Goal: Information Seeking & Learning: Learn about a topic

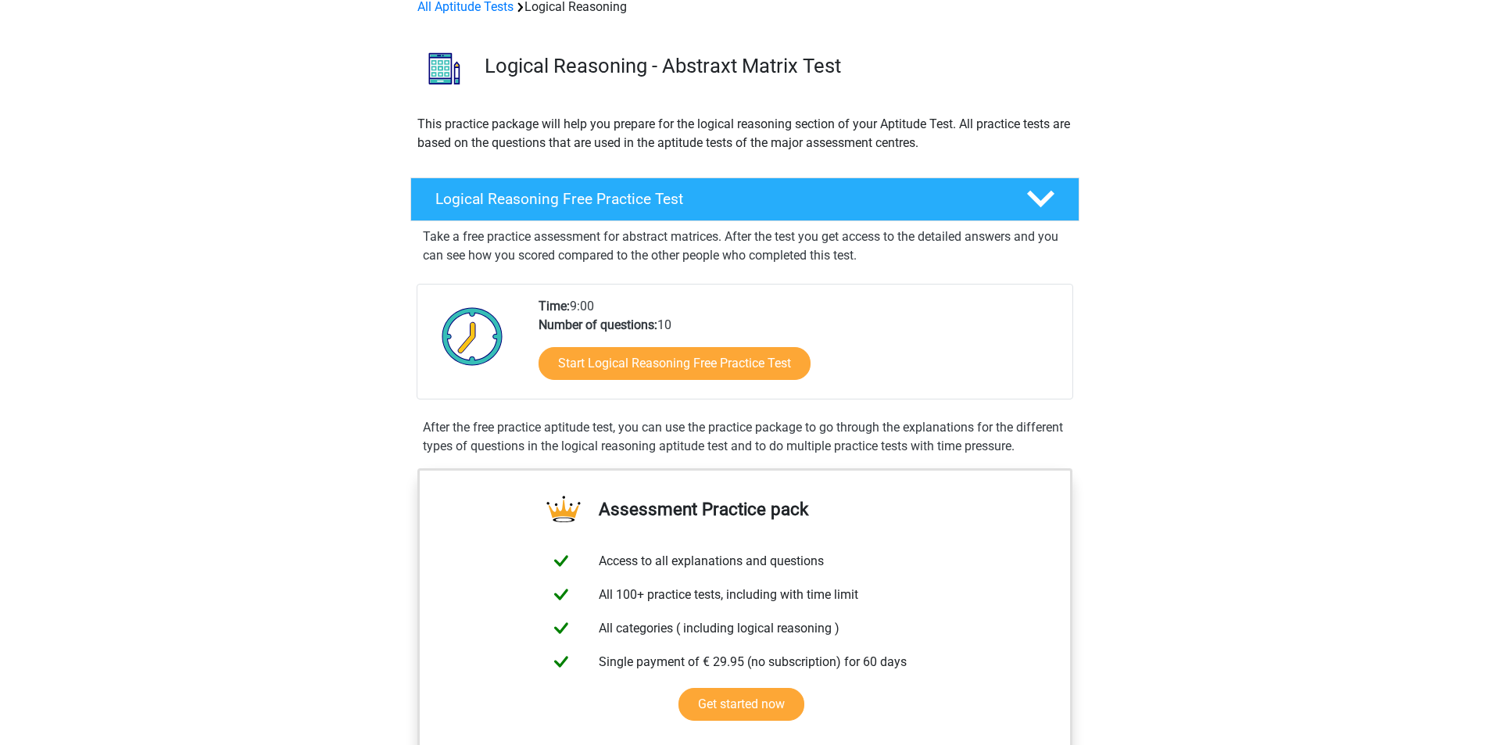
scroll to position [78, 0]
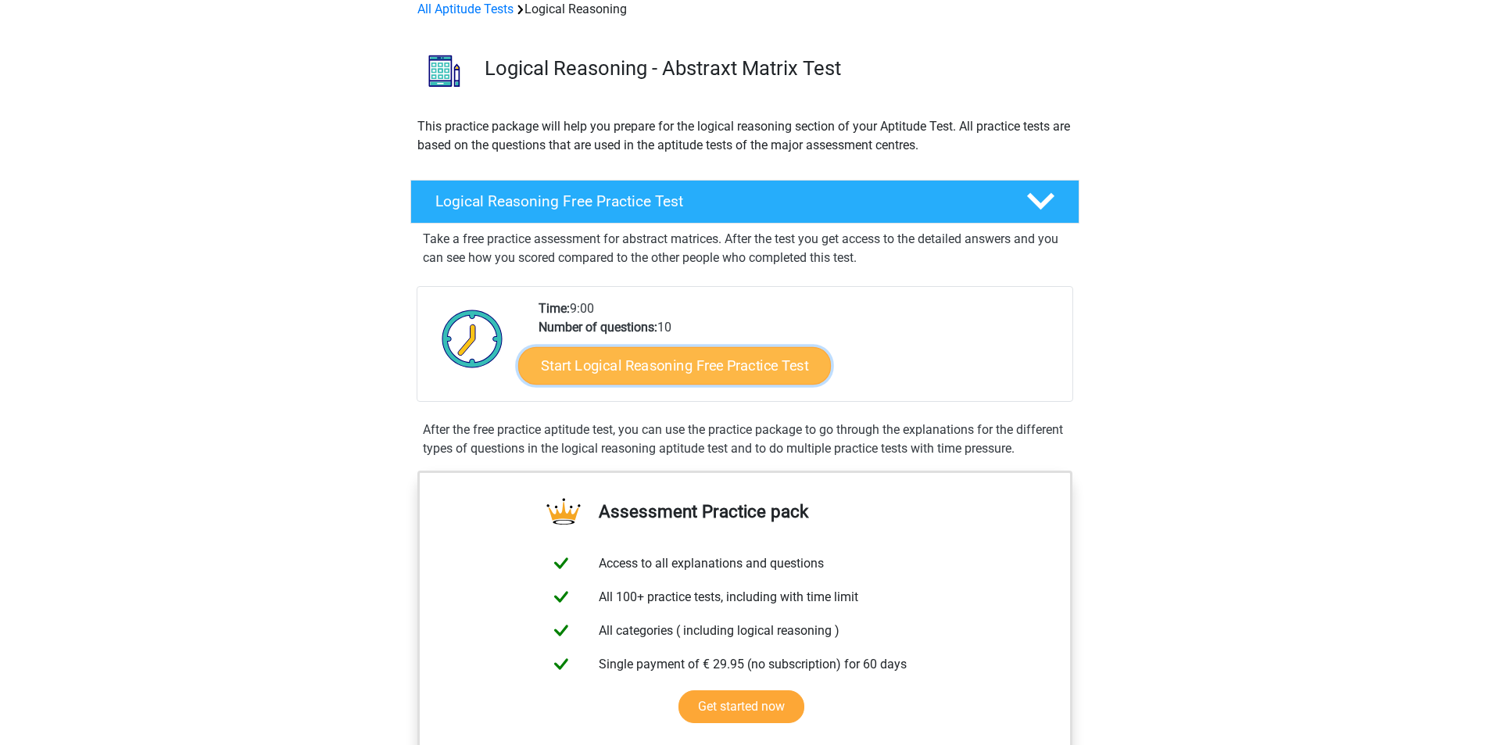
click at [676, 377] on link "Start Logical Reasoning Free Practice Test" at bounding box center [674, 365] width 313 height 38
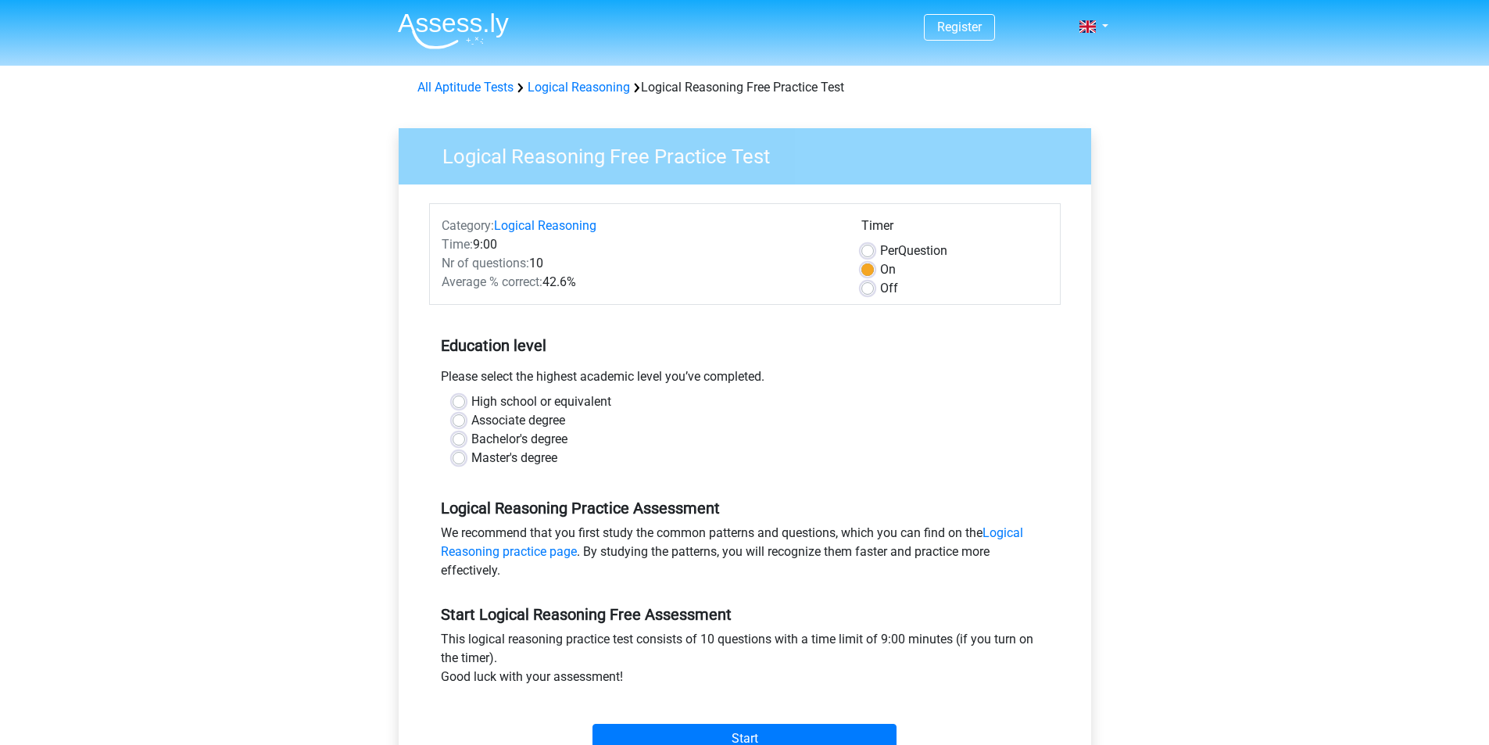
click at [471, 460] on label "Master's degree" at bounding box center [514, 458] width 86 height 19
click at [458, 460] on input "Master's degree" at bounding box center [458, 457] width 13 height 16
radio input "true"
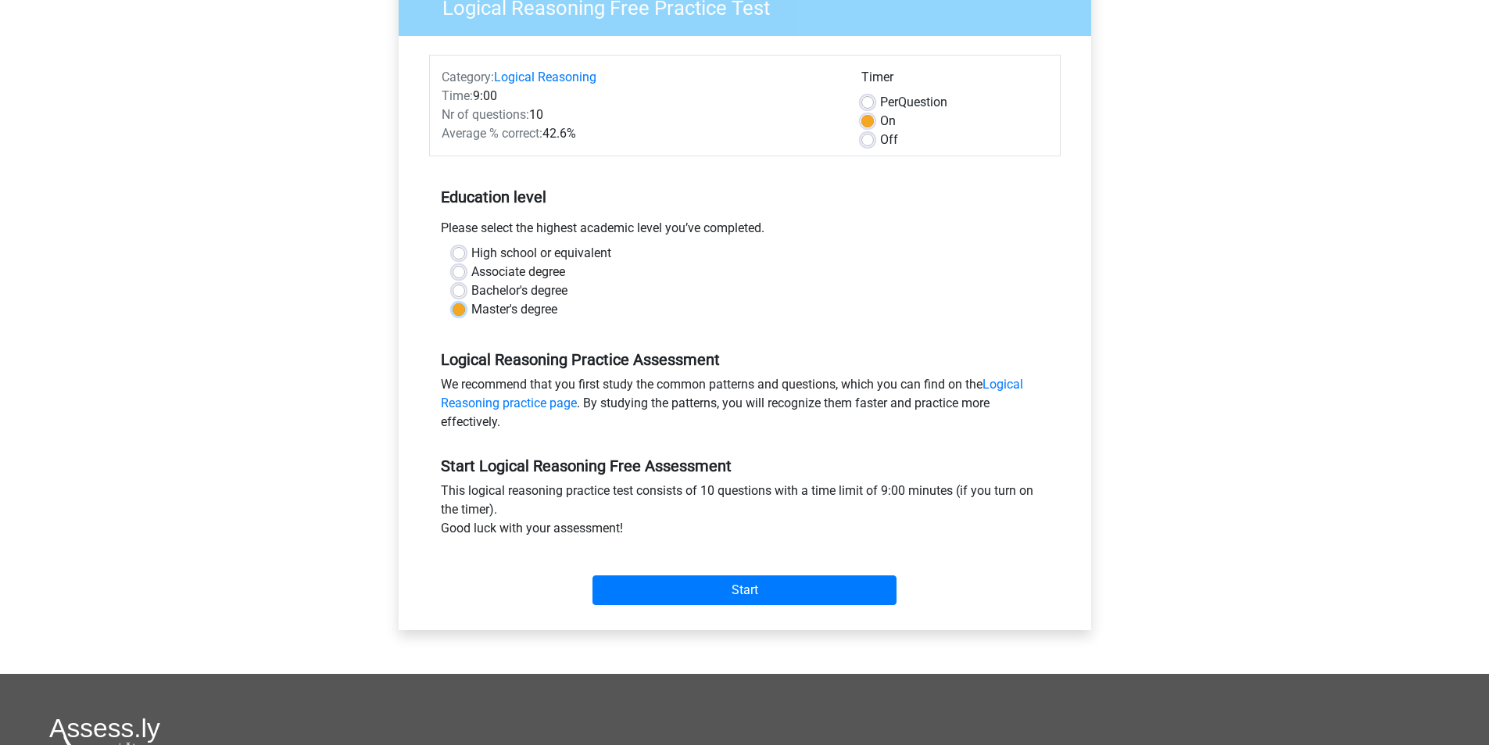
scroll to position [156, 0]
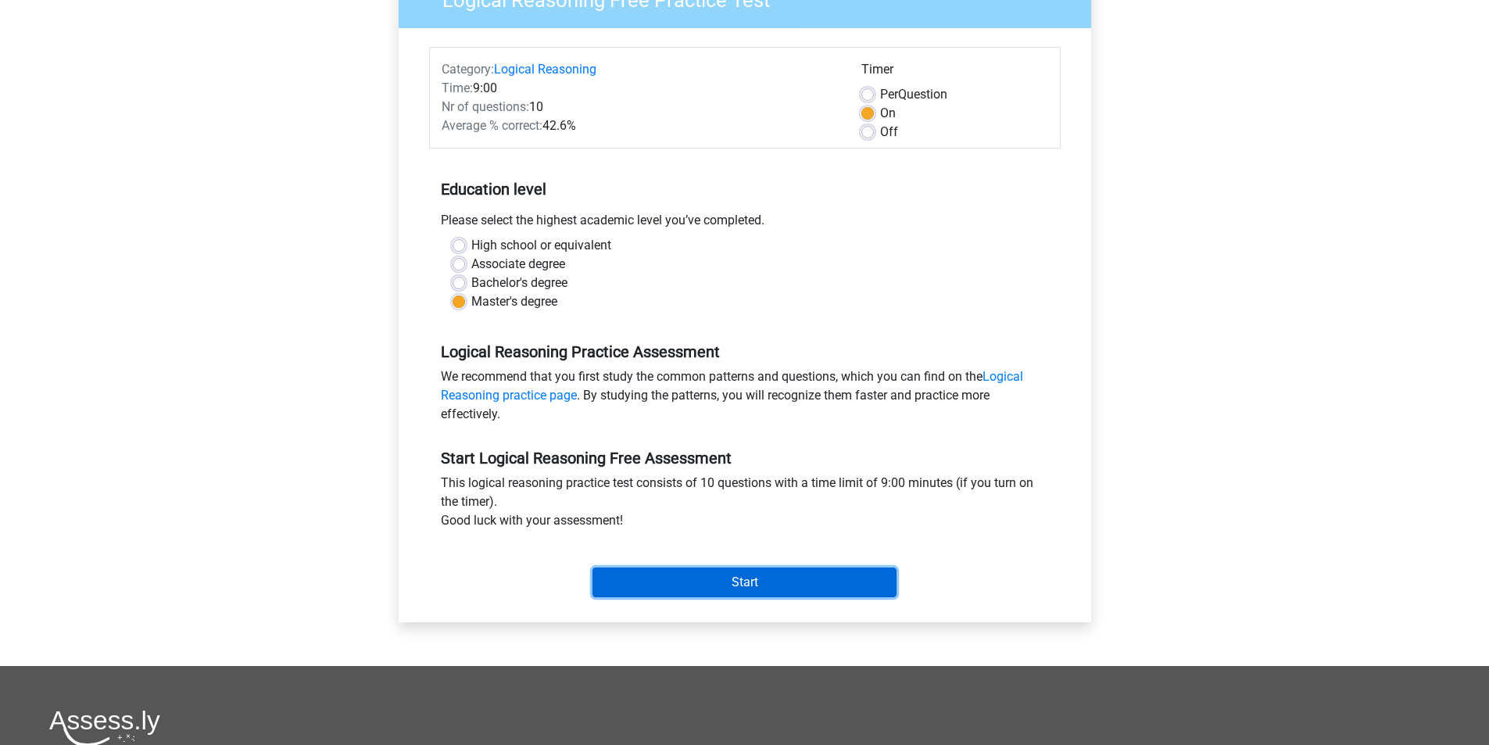
click at [703, 582] on input "Start" at bounding box center [744, 582] width 304 height 30
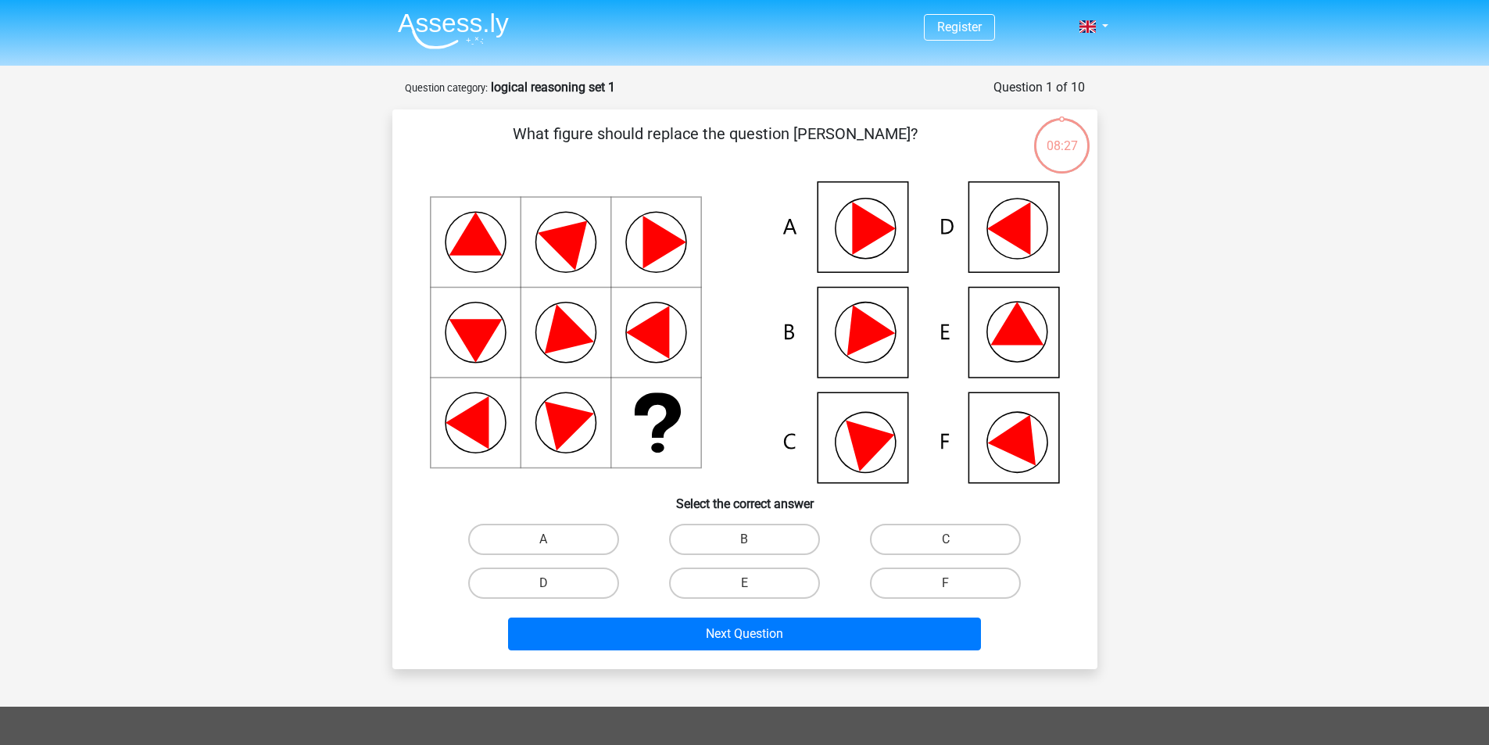
click at [1019, 341] on icon at bounding box center [1016, 323] width 53 height 43
click at [744, 583] on input "E" at bounding box center [749, 588] width 10 height 10
radio input "true"
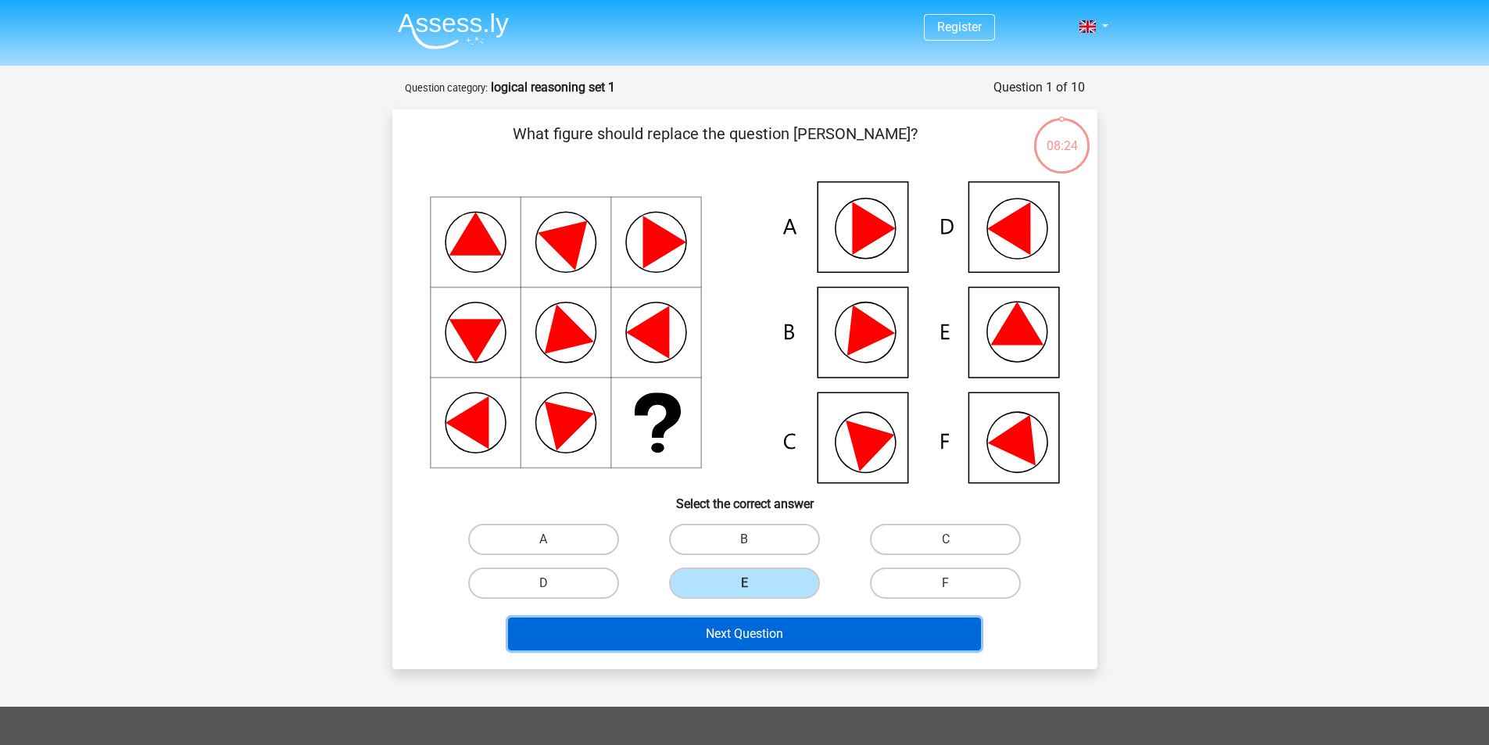
click at [725, 632] on button "Next Question" at bounding box center [744, 633] width 473 height 33
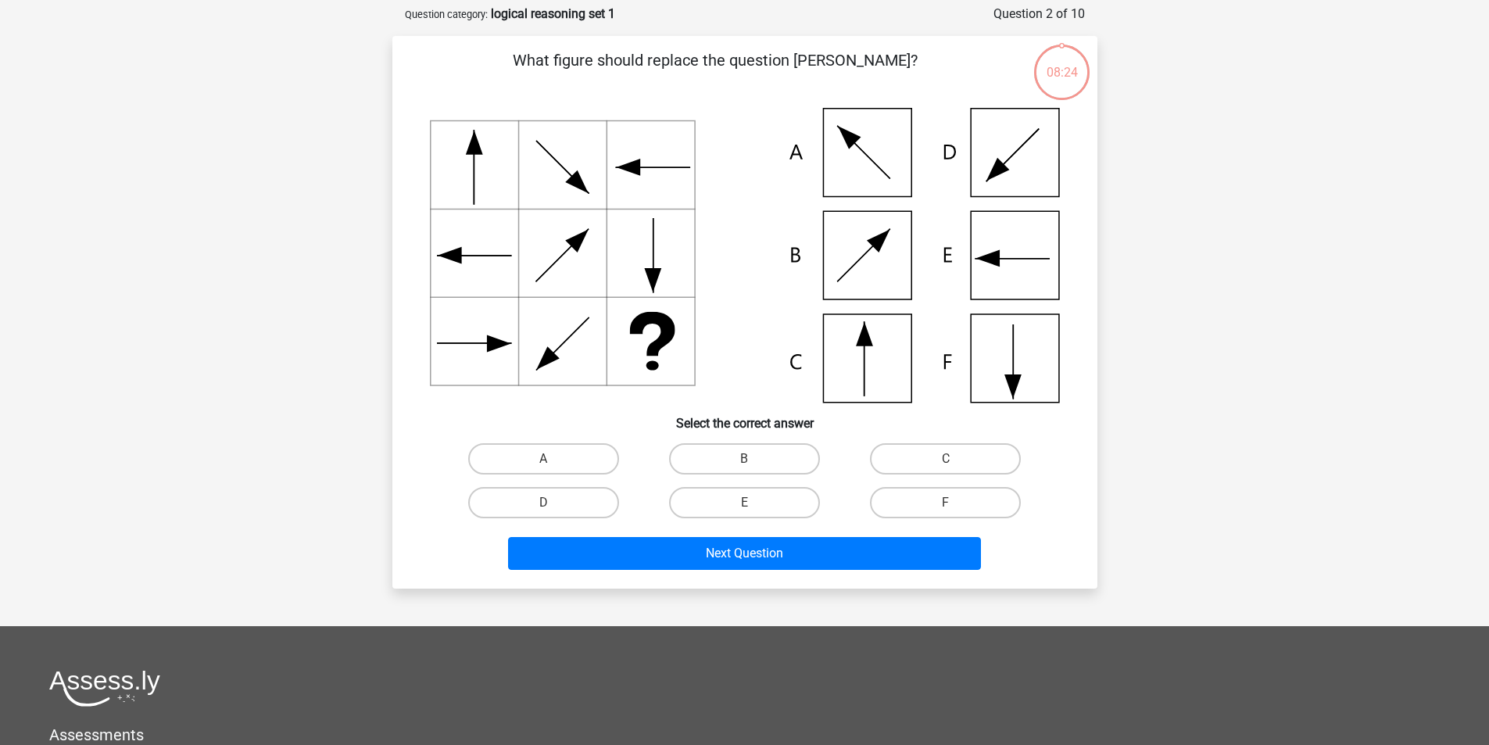
scroll to position [78, 0]
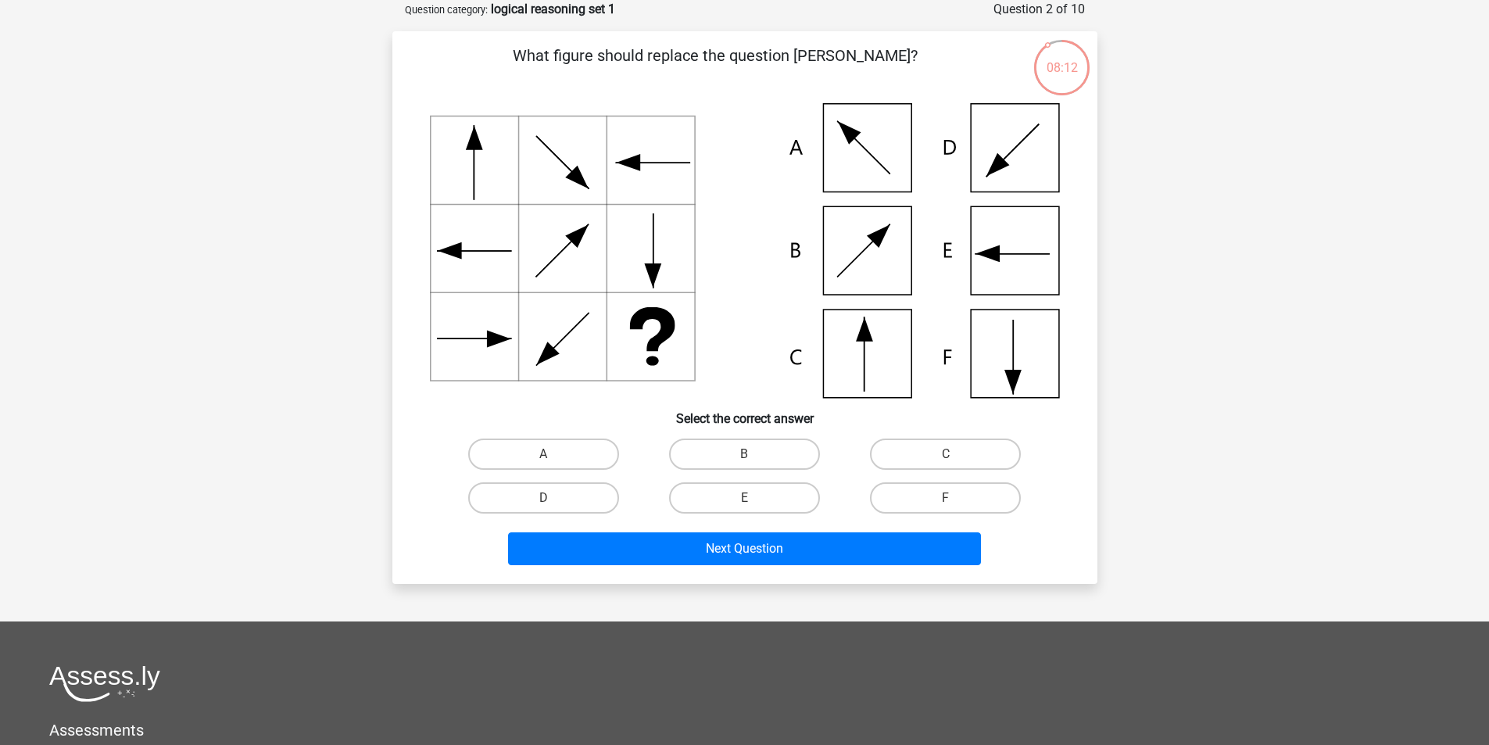
drag, startPoint x: 652, startPoint y: 282, endPoint x: 589, endPoint y: 284, distance: 63.3
click at [589, 284] on icon at bounding box center [745, 250] width 630 height 295
click at [543, 456] on input "A" at bounding box center [548, 459] width 10 height 10
radio input "true"
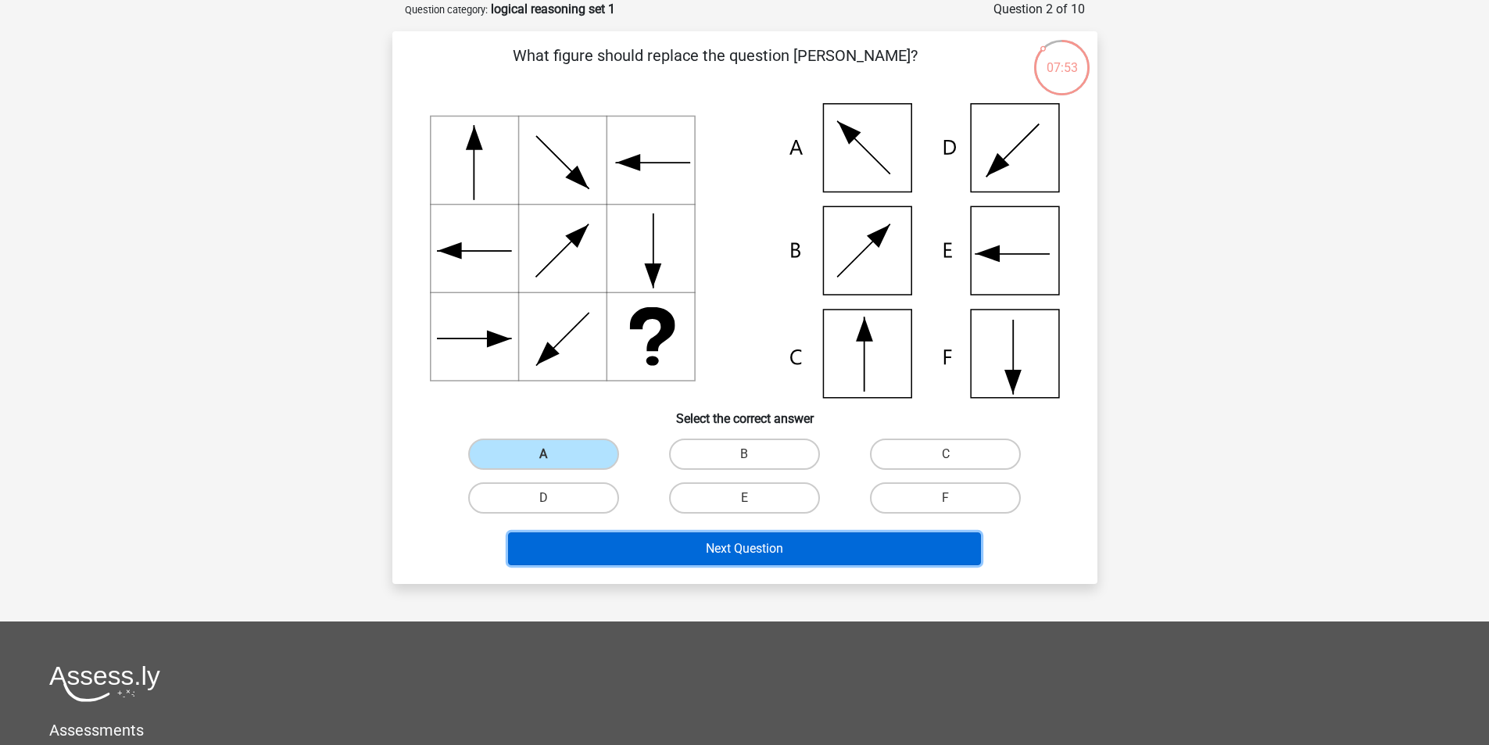
click at [695, 557] on button "Next Question" at bounding box center [744, 548] width 473 height 33
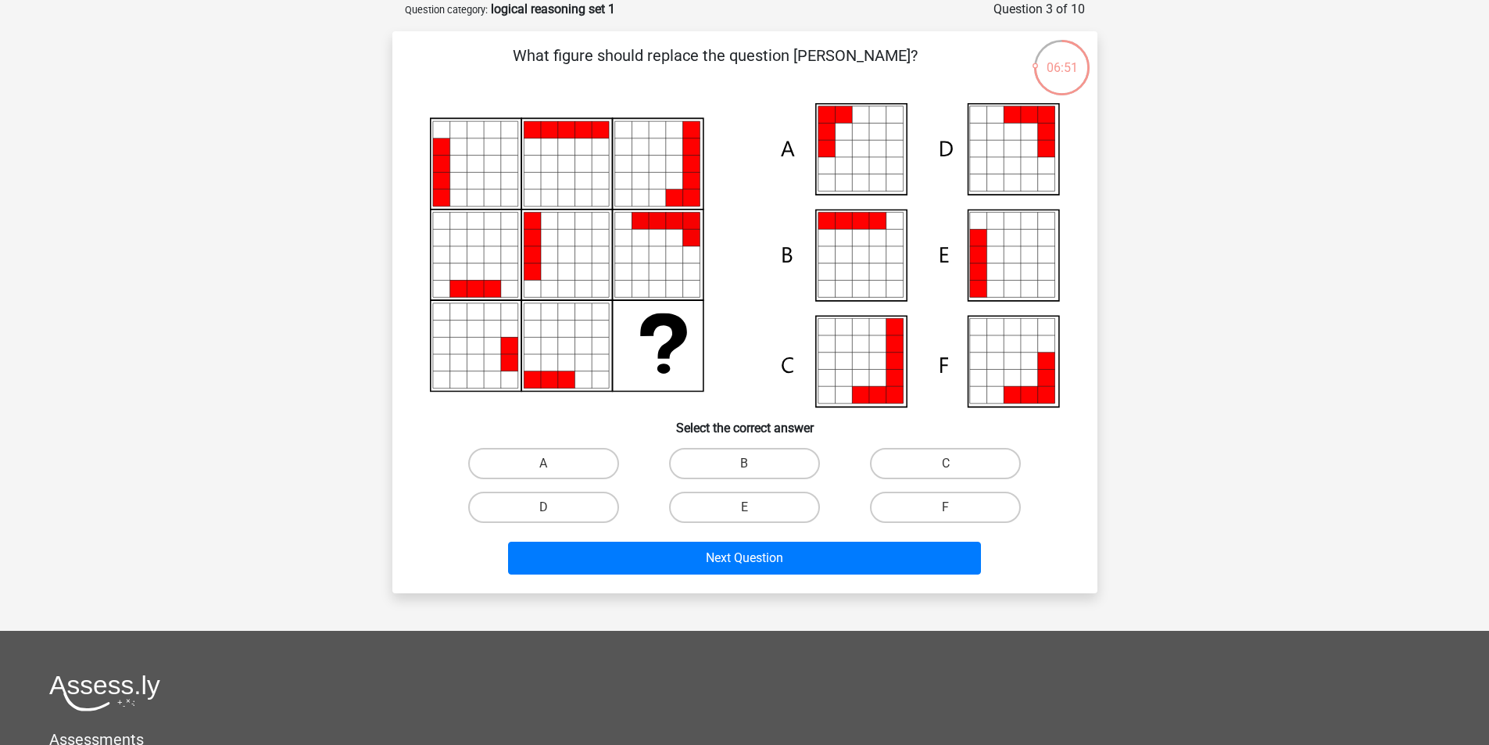
drag, startPoint x: 670, startPoint y: 206, endPoint x: 539, endPoint y: 198, distance: 131.5
click at [539, 198] on icon at bounding box center [532, 197] width 17 height 17
click at [745, 504] on label "E" at bounding box center [744, 507] width 151 height 31
click at [745, 507] on input "E" at bounding box center [749, 512] width 10 height 10
radio input "true"
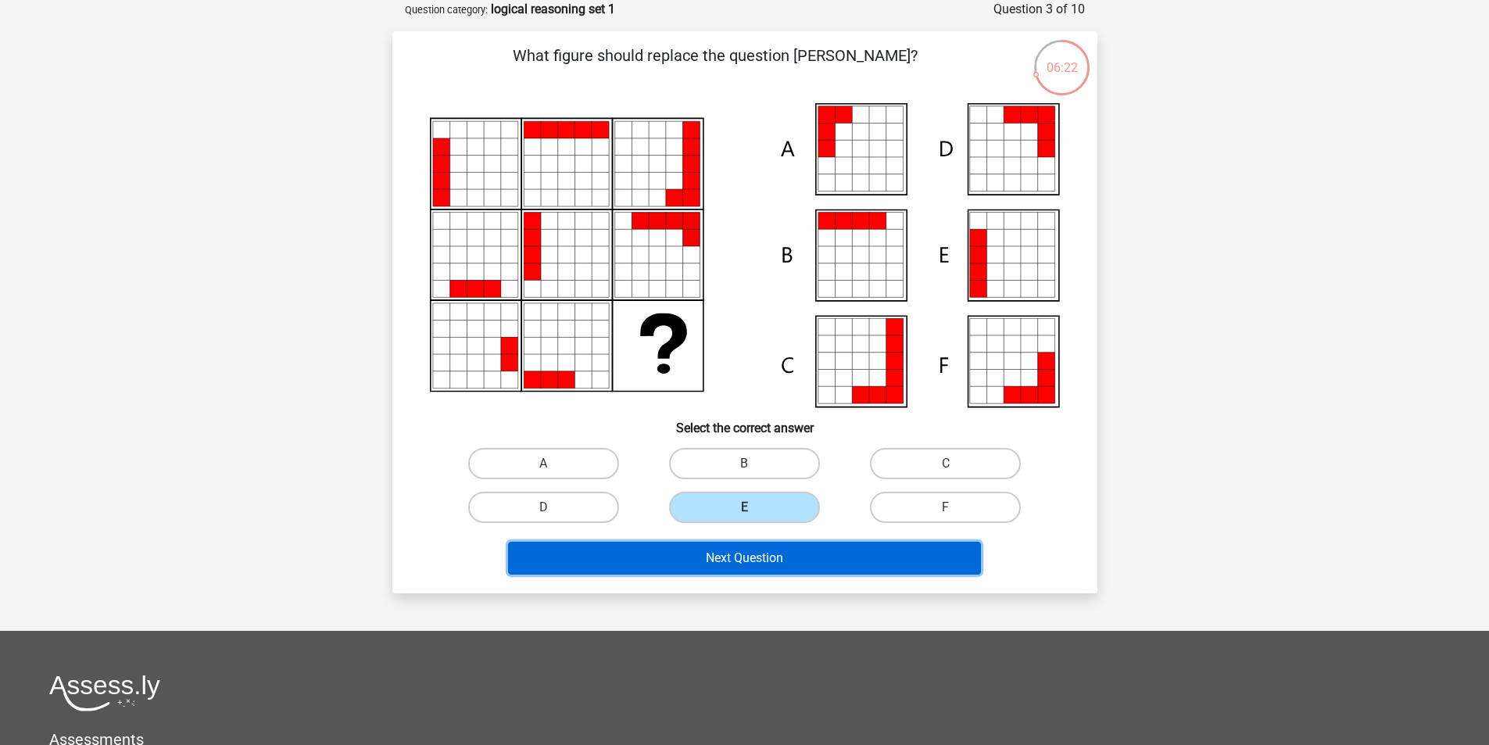
click at [749, 549] on button "Next Question" at bounding box center [744, 558] width 473 height 33
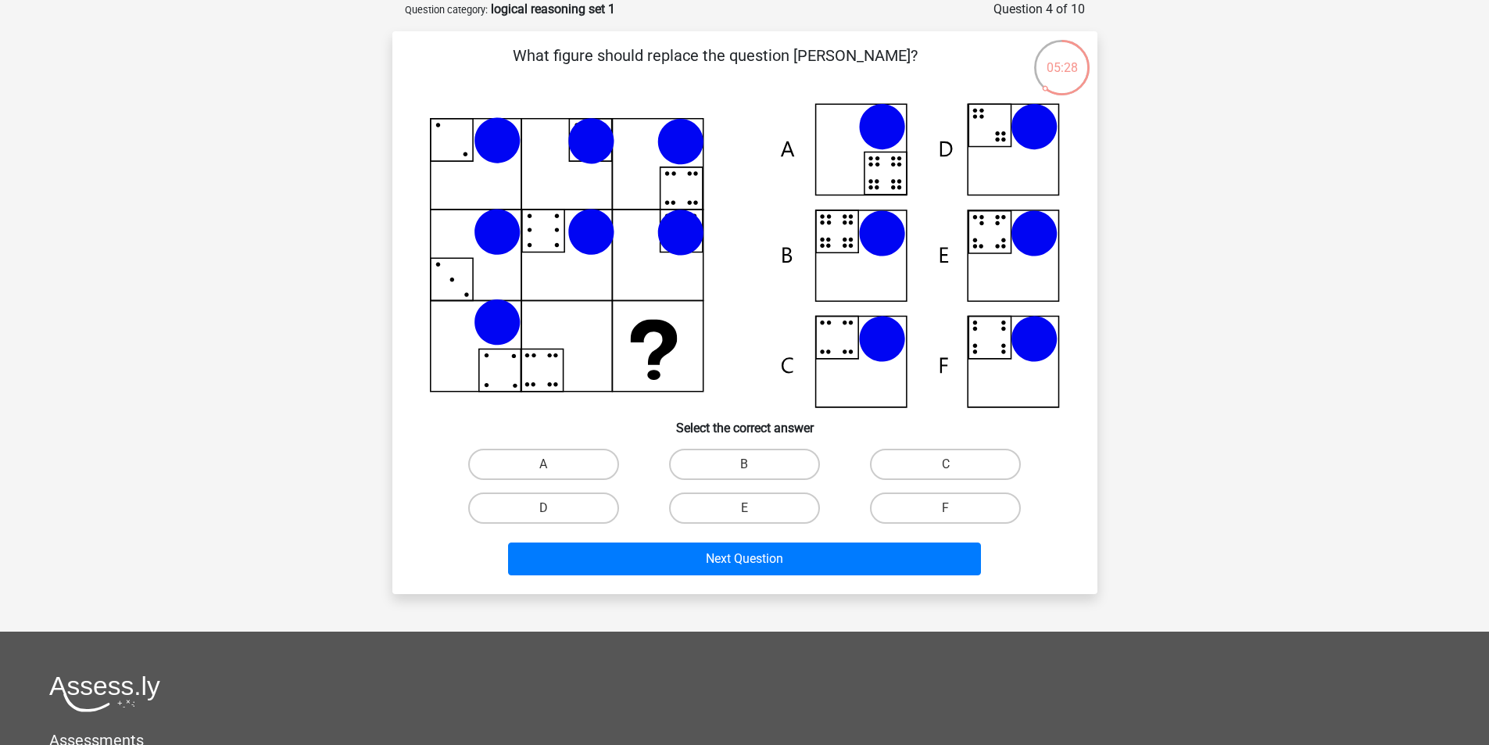
drag, startPoint x: 542, startPoint y: 314, endPoint x: 531, endPoint y: 314, distance: 10.9
click at [531, 314] on icon at bounding box center [745, 255] width 630 height 305
click at [992, 337] on icon at bounding box center [745, 255] width 630 height 305
click at [935, 500] on label "F" at bounding box center [945, 507] width 151 height 31
click at [945, 508] on input "F" at bounding box center [950, 513] width 10 height 10
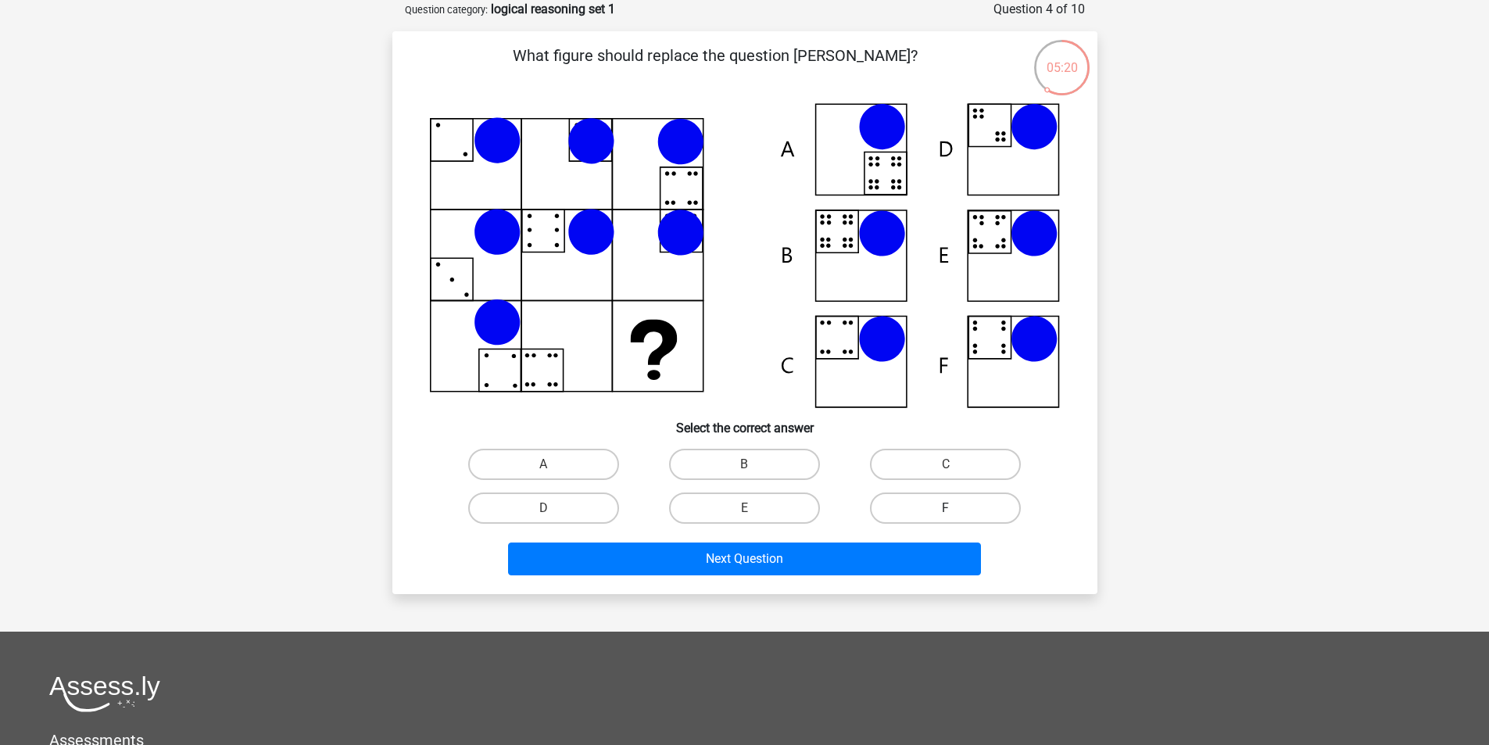
radio input "true"
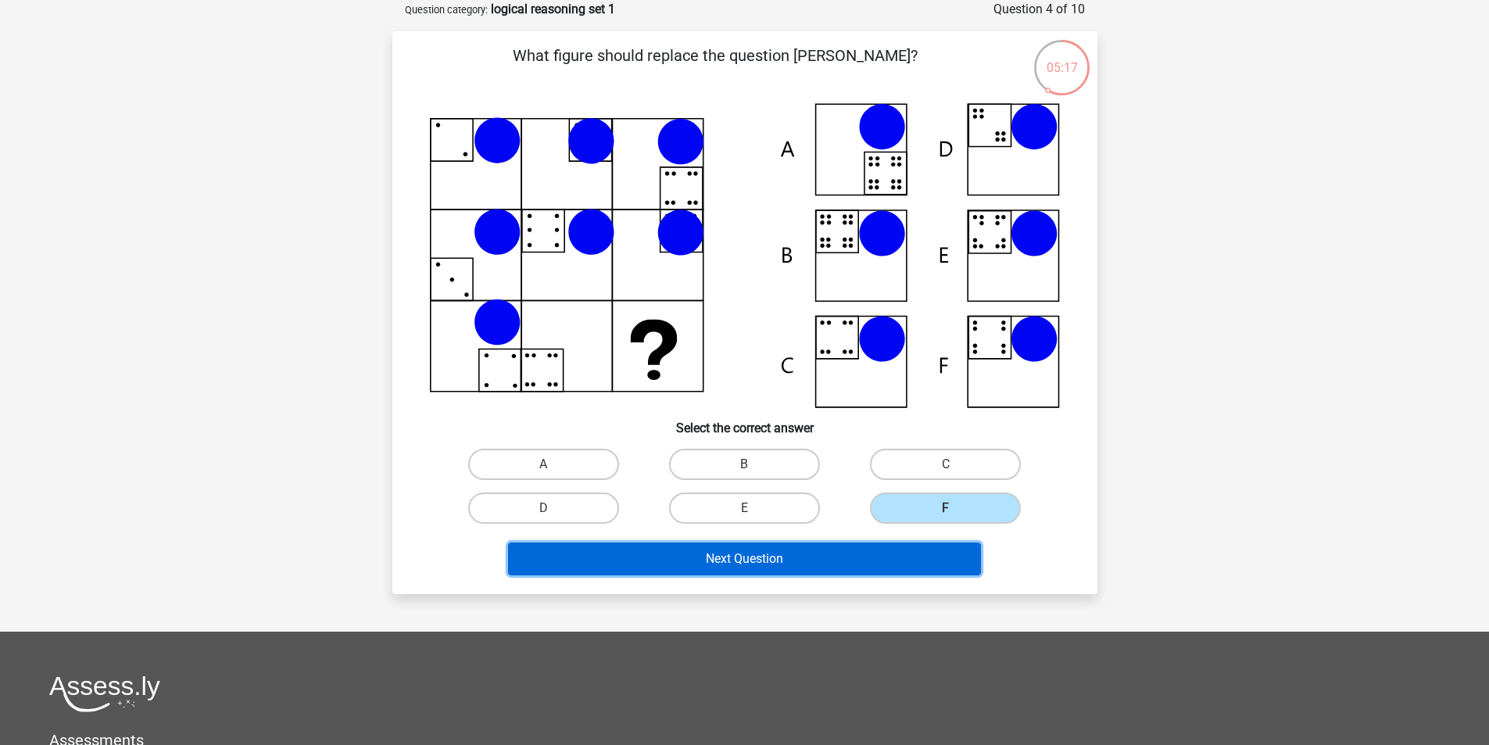
click at [857, 559] on button "Next Question" at bounding box center [744, 558] width 473 height 33
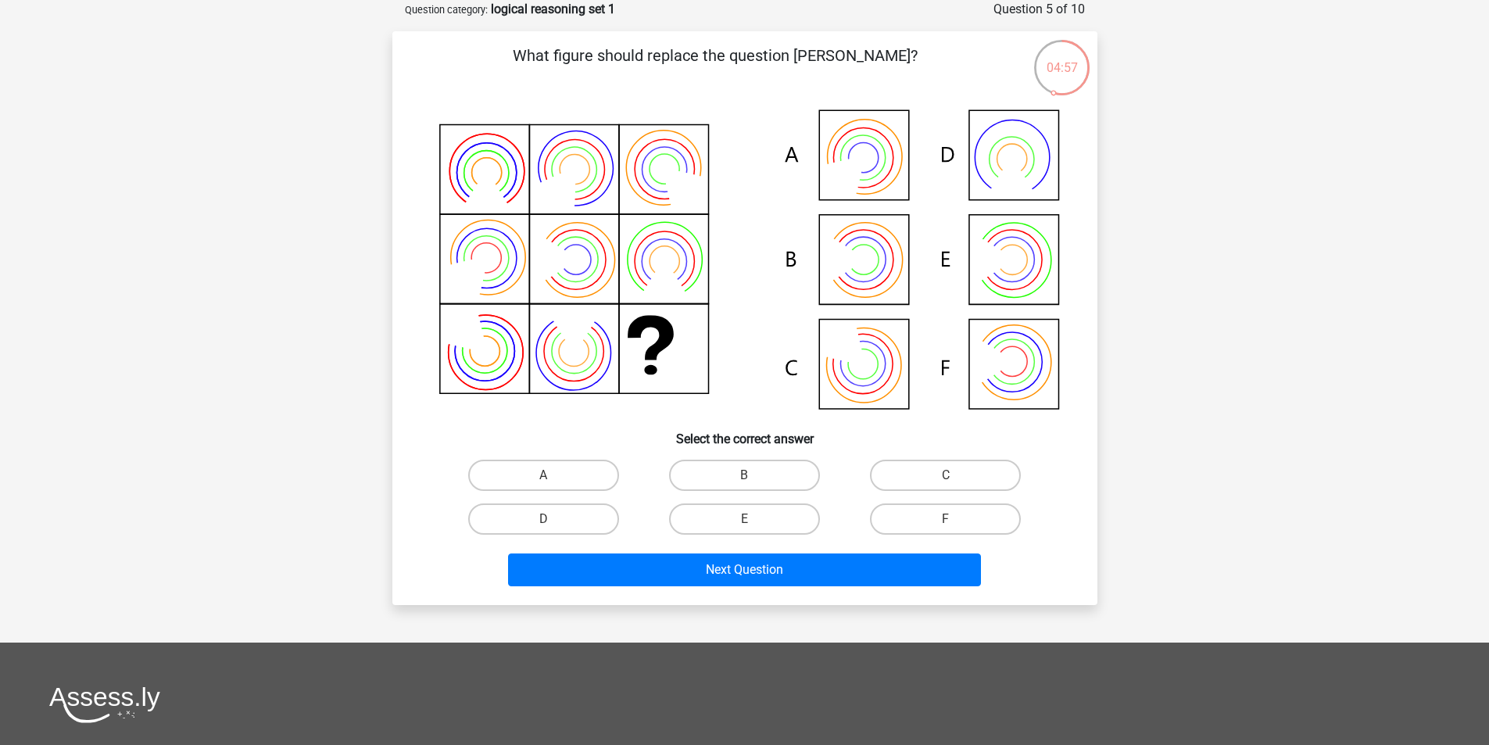
drag, startPoint x: 491, startPoint y: 202, endPoint x: 483, endPoint y: 189, distance: 15.4
click at [483, 189] on icon at bounding box center [485, 190] width 52 height 41
drag, startPoint x: 854, startPoint y: 374, endPoint x: 854, endPoint y: 324, distance: 50.0
click at [854, 324] on icon at bounding box center [850, 351] width 66 height 66
click at [867, 368] on icon at bounding box center [745, 261] width 630 height 316
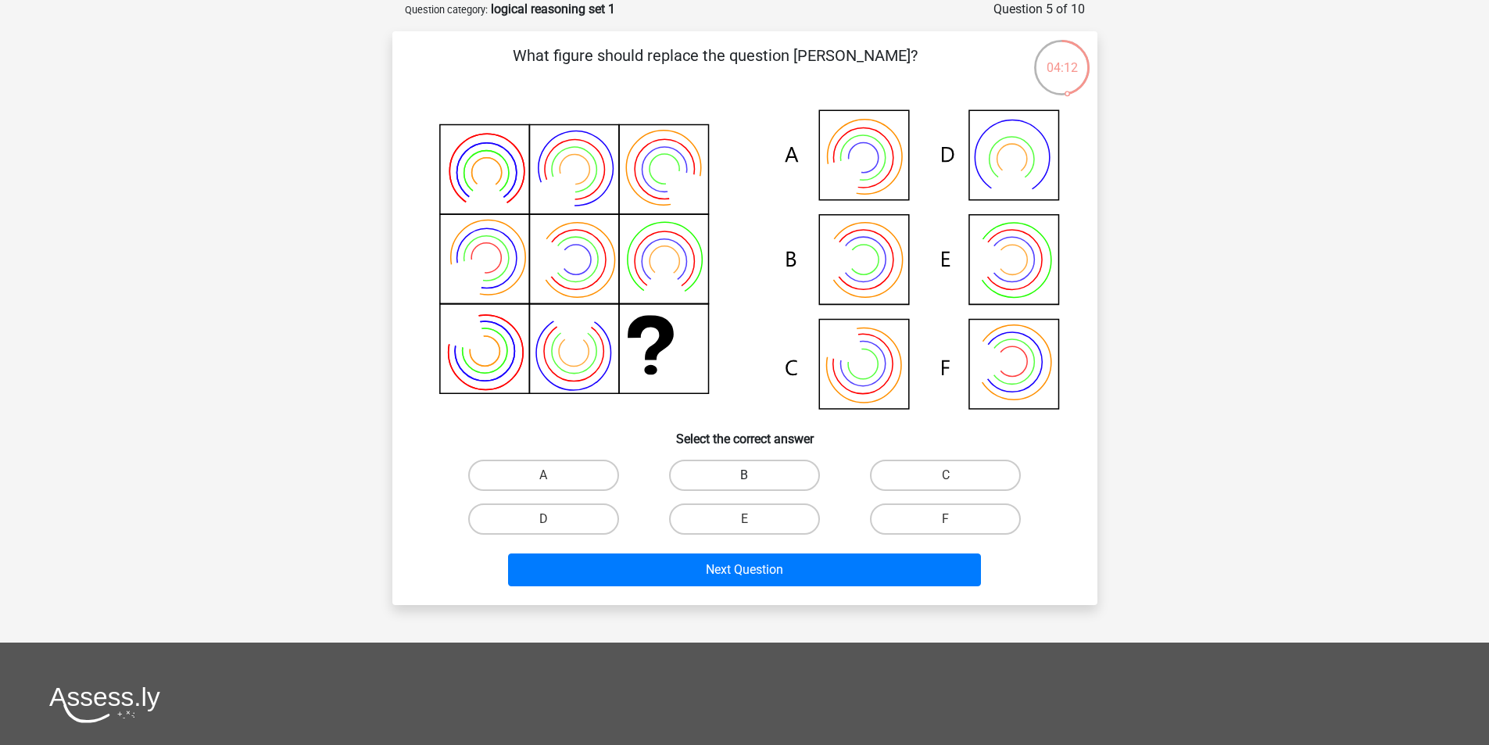
click at [717, 477] on label "B" at bounding box center [744, 474] width 151 height 31
click at [744, 477] on input "B" at bounding box center [749, 480] width 10 height 10
radio input "true"
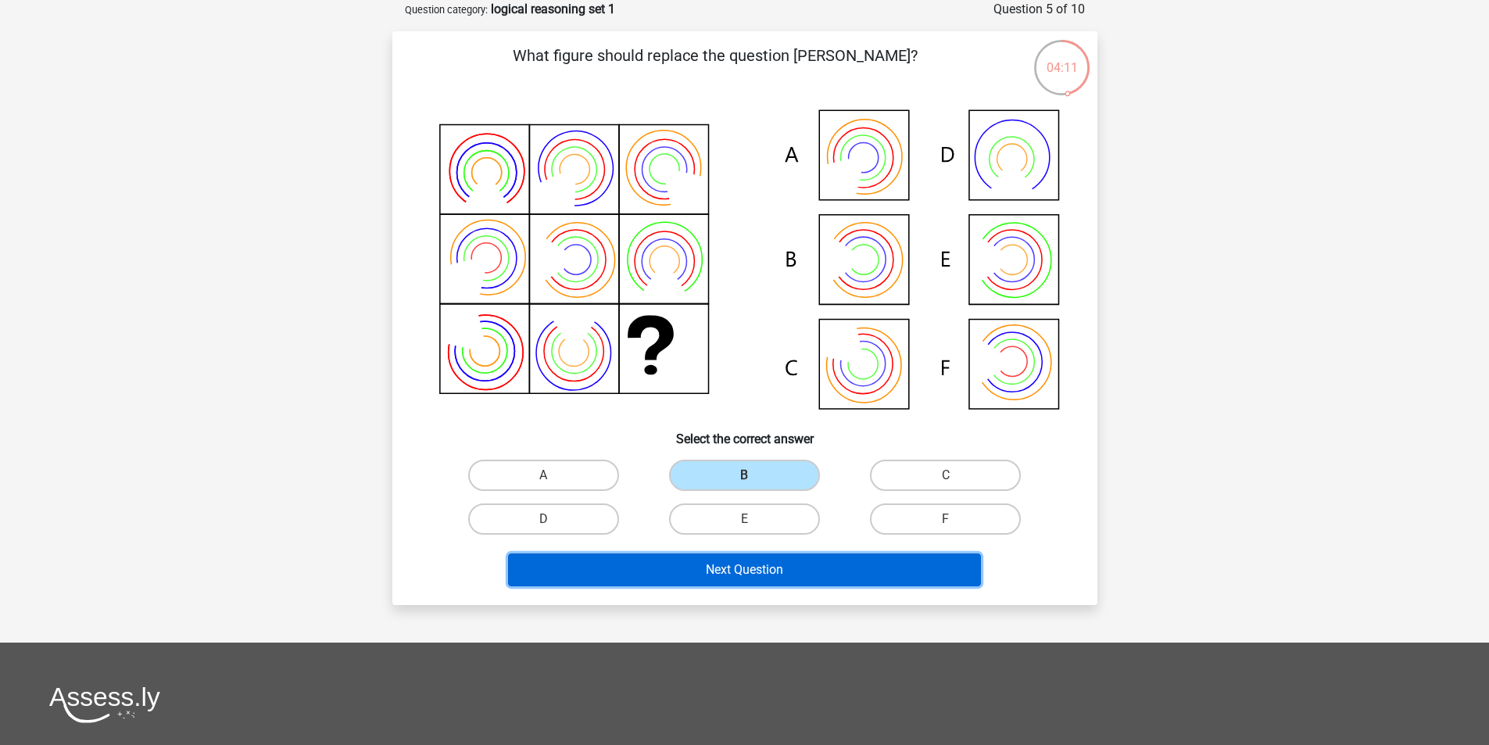
click at [754, 567] on button "Next Question" at bounding box center [744, 569] width 473 height 33
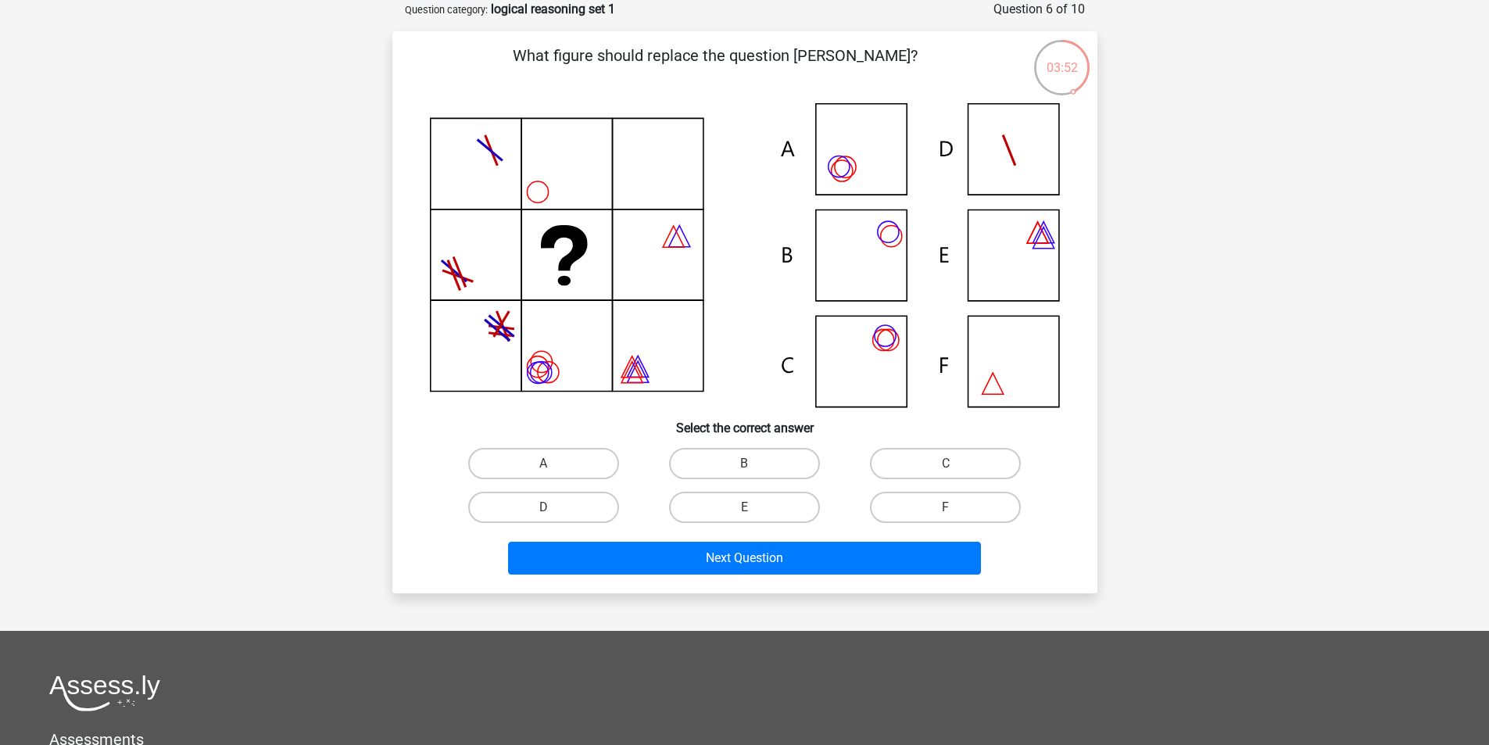
drag, startPoint x: 569, startPoint y: 268, endPoint x: 567, endPoint y: 181, distance: 86.7
click at [567, 181] on icon at bounding box center [745, 255] width 630 height 304
drag, startPoint x: 475, startPoint y: 281, endPoint x: 459, endPoint y: 263, distance: 23.8
click at [459, 263] on icon at bounding box center [745, 255] width 630 height 304
drag, startPoint x: 845, startPoint y: 181, endPoint x: 842, endPoint y: 151, distance: 30.6
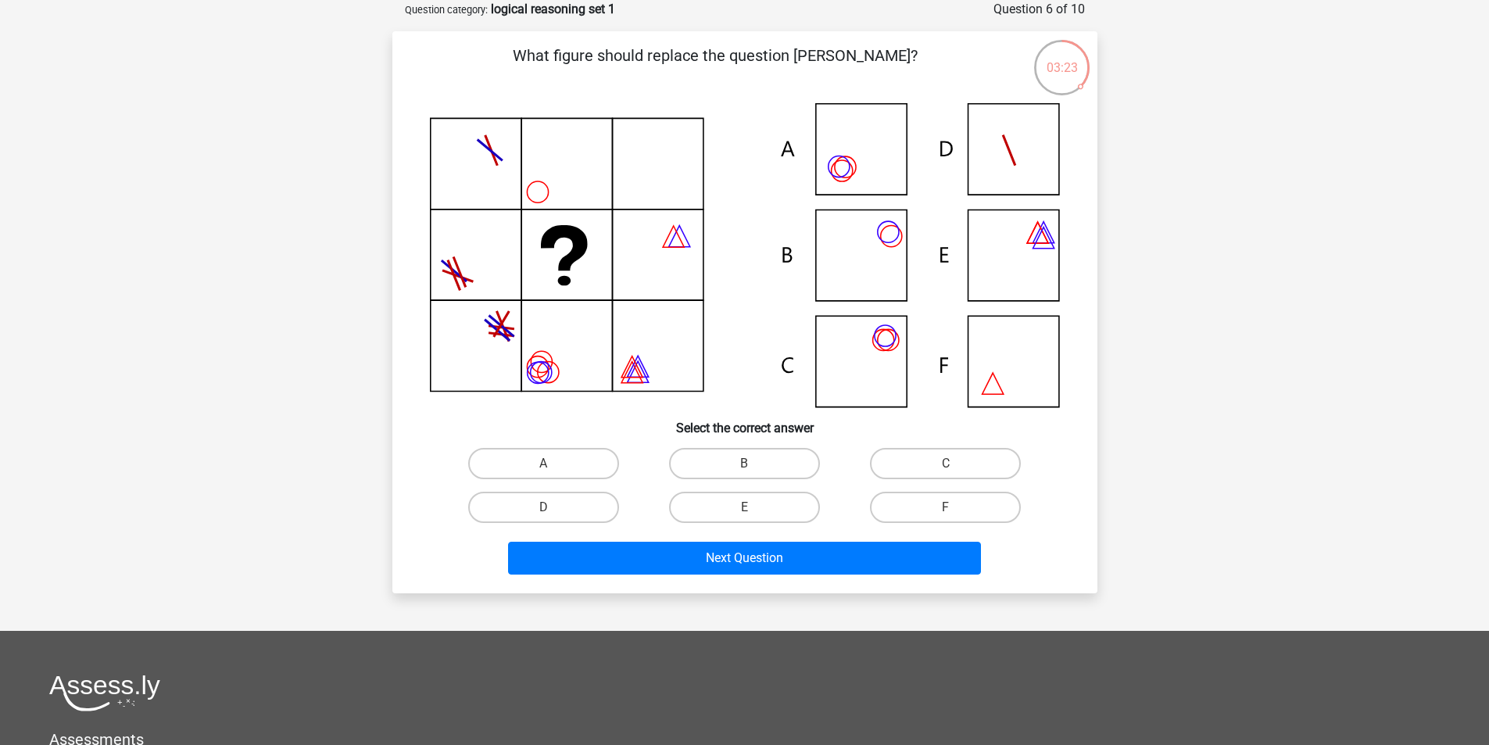
click at [842, 151] on icon at bounding box center [745, 255] width 630 height 304
click at [751, 450] on label "B" at bounding box center [744, 463] width 151 height 31
click at [751, 463] on input "B" at bounding box center [749, 468] width 10 height 10
radio input "true"
click at [942, 468] on label "C" at bounding box center [945, 463] width 151 height 31
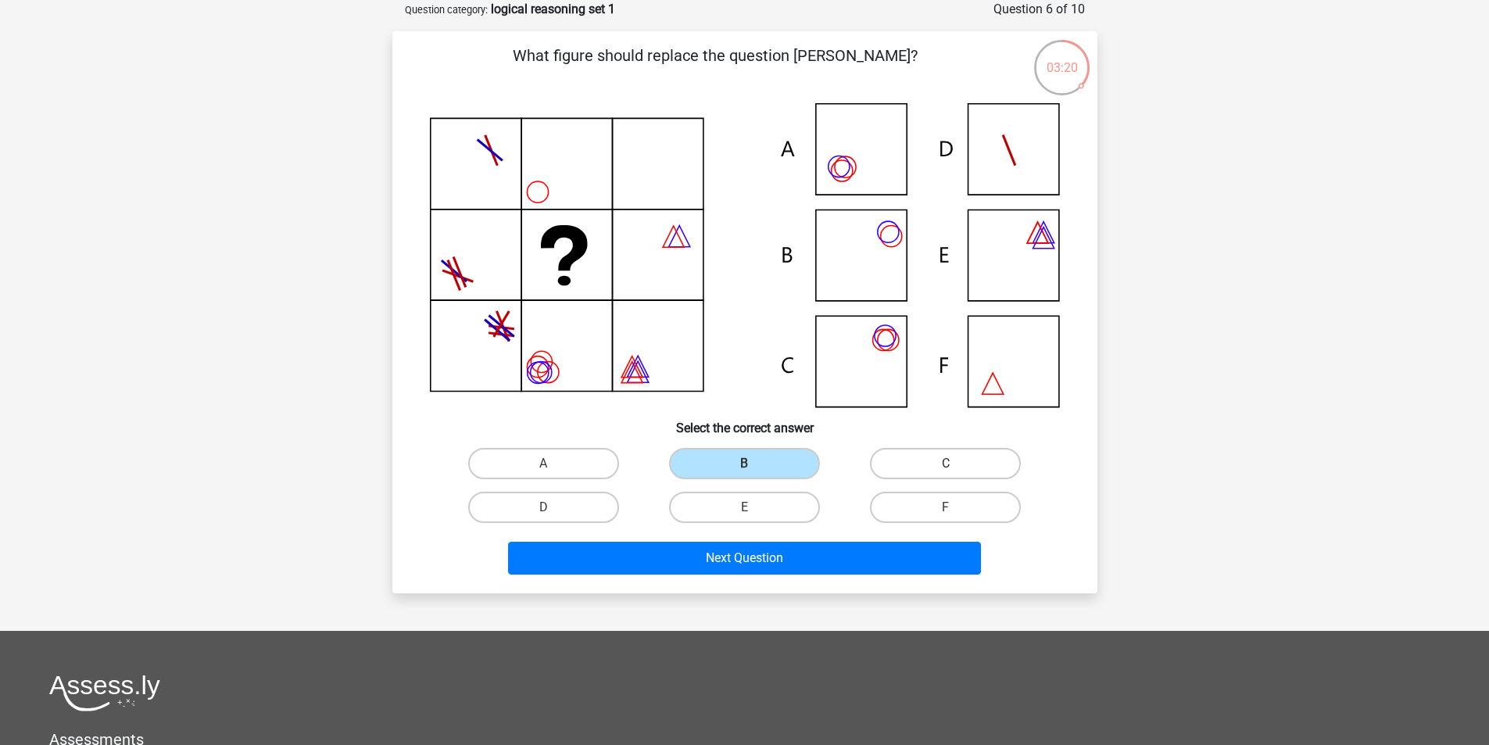
click at [945, 468] on input "C" at bounding box center [950, 468] width 10 height 10
radio input "true"
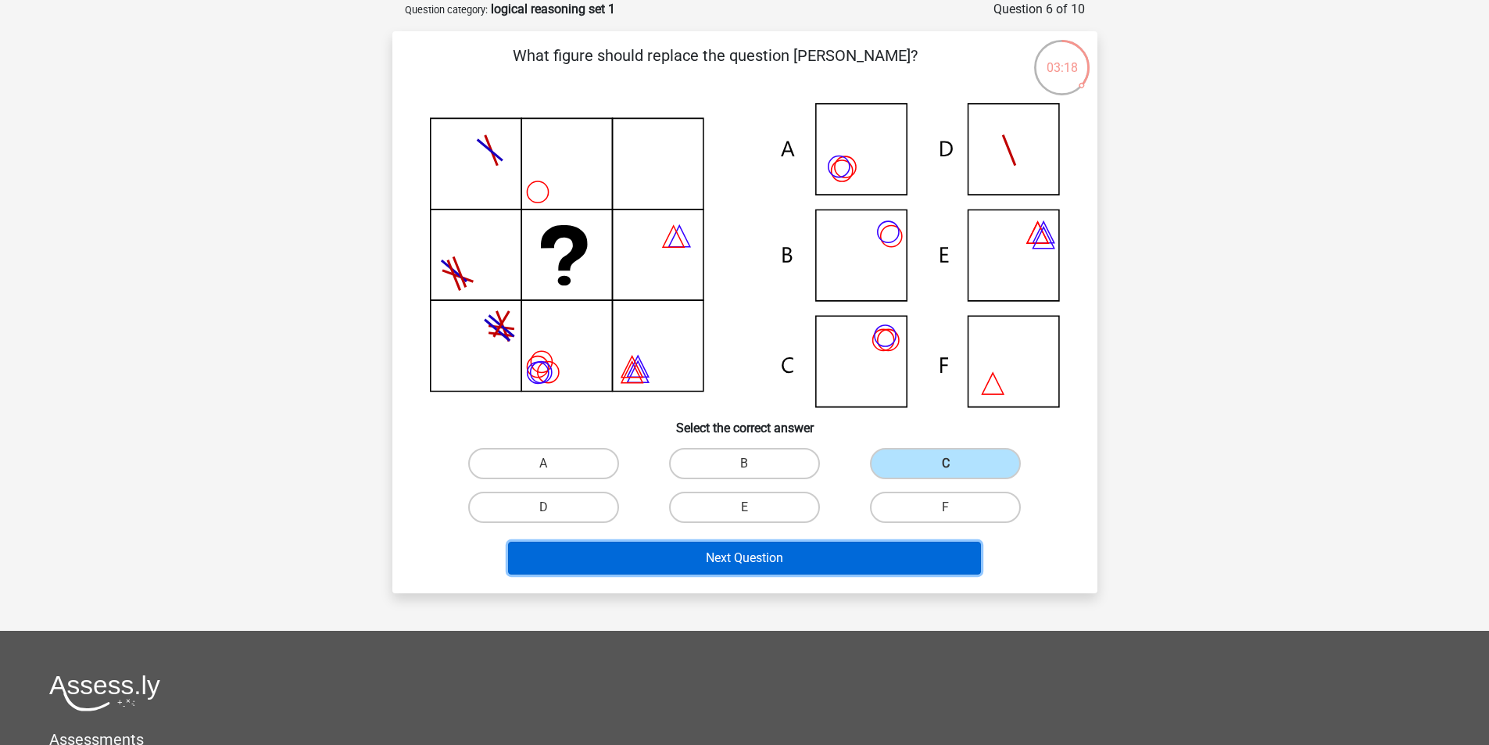
click at [720, 558] on button "Next Question" at bounding box center [744, 558] width 473 height 33
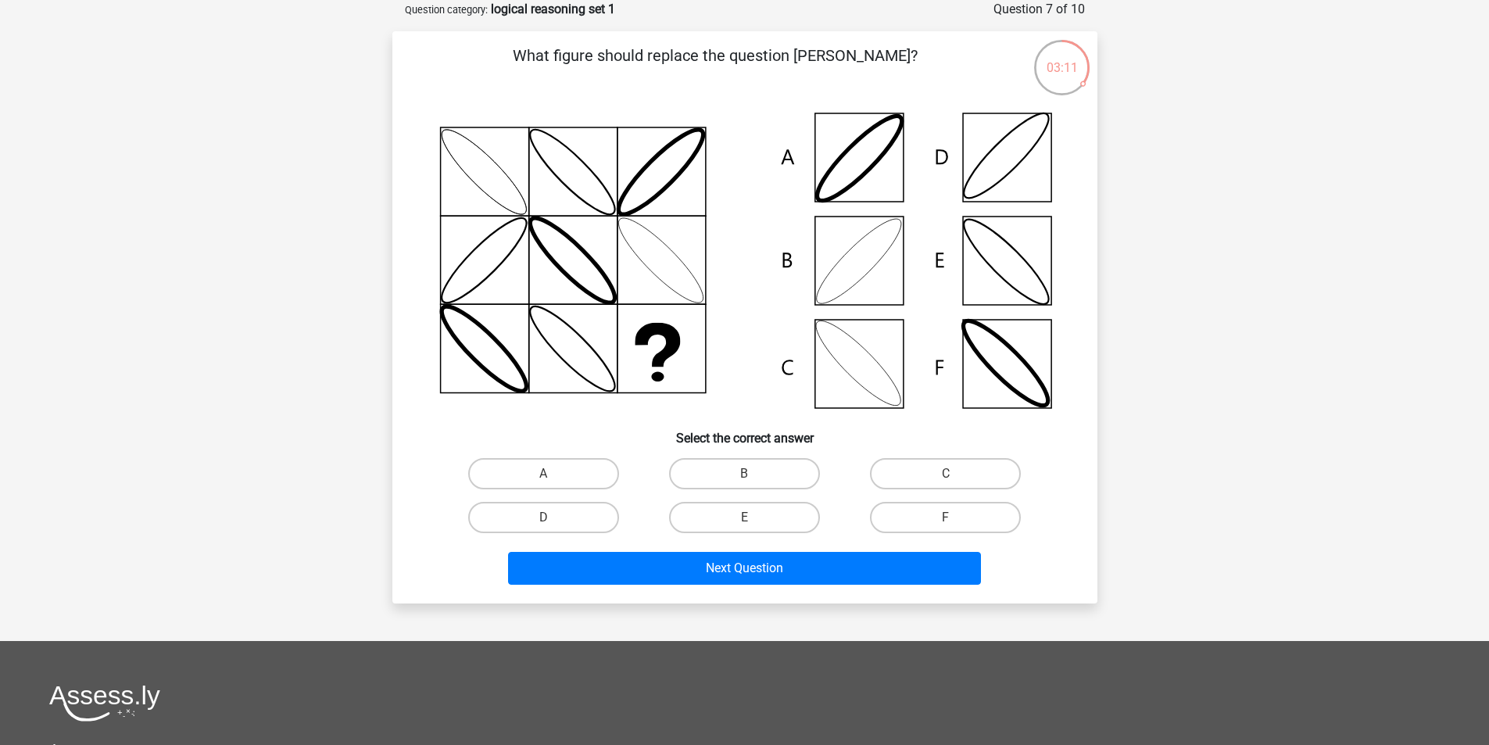
drag, startPoint x: 692, startPoint y: 293, endPoint x: 616, endPoint y: 289, distance: 76.7
click at [616, 289] on icon at bounding box center [745, 260] width 630 height 315
drag, startPoint x: 998, startPoint y: 363, endPoint x: 862, endPoint y: 152, distance: 251.0
click at [862, 152] on icon at bounding box center [745, 260] width 630 height 315
click at [589, 475] on label "A" at bounding box center [543, 473] width 151 height 31
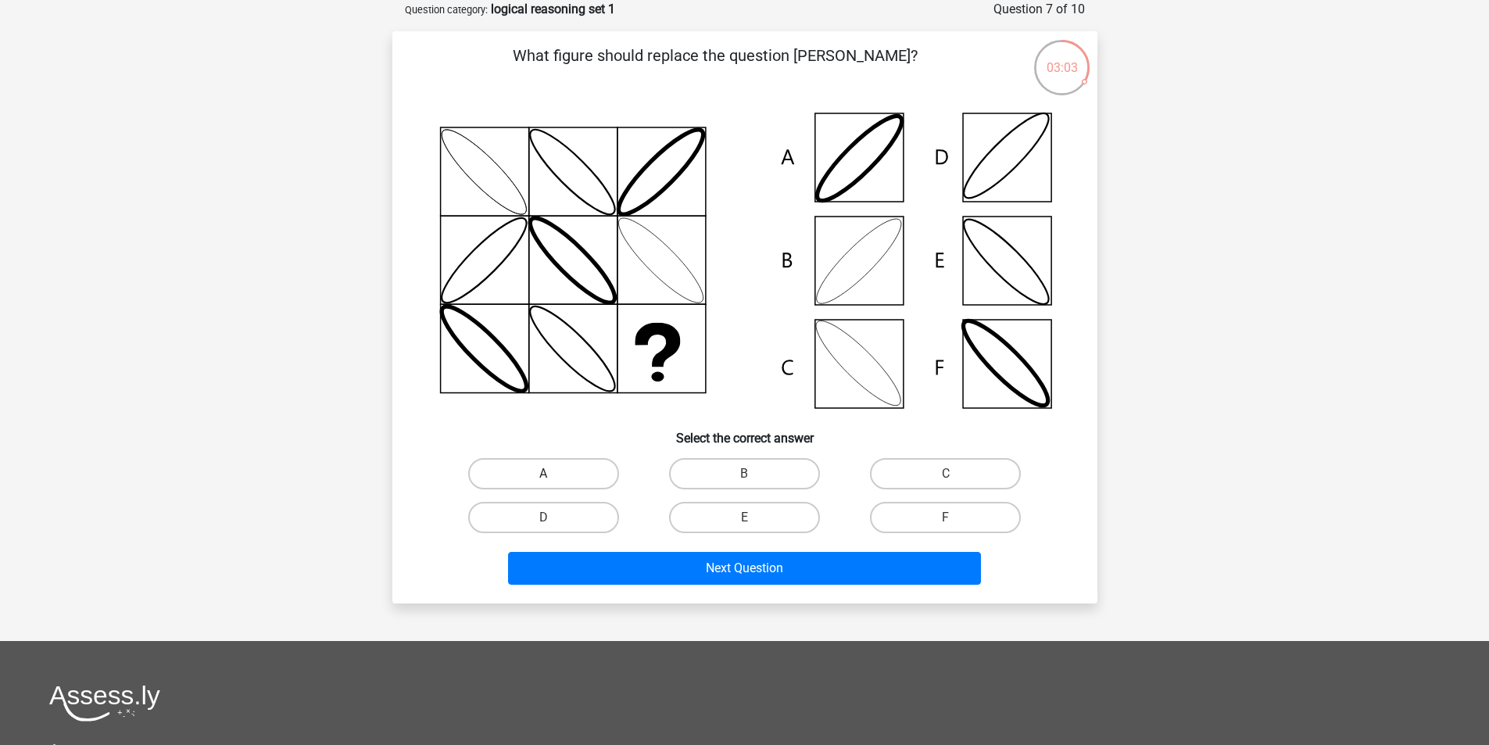
click at [553, 475] on input "A" at bounding box center [548, 479] width 10 height 10
radio input "true"
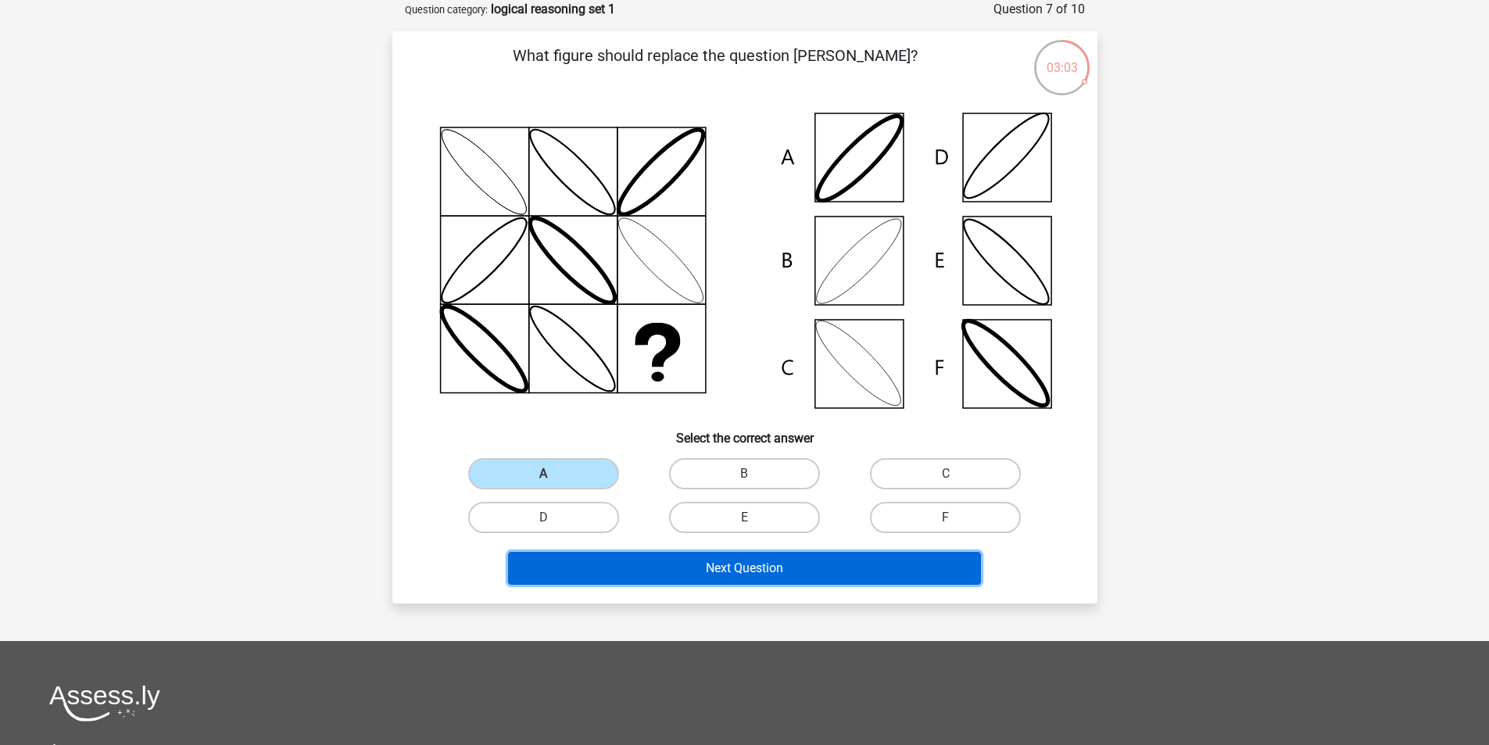
click at [656, 570] on button "Next Question" at bounding box center [744, 568] width 473 height 33
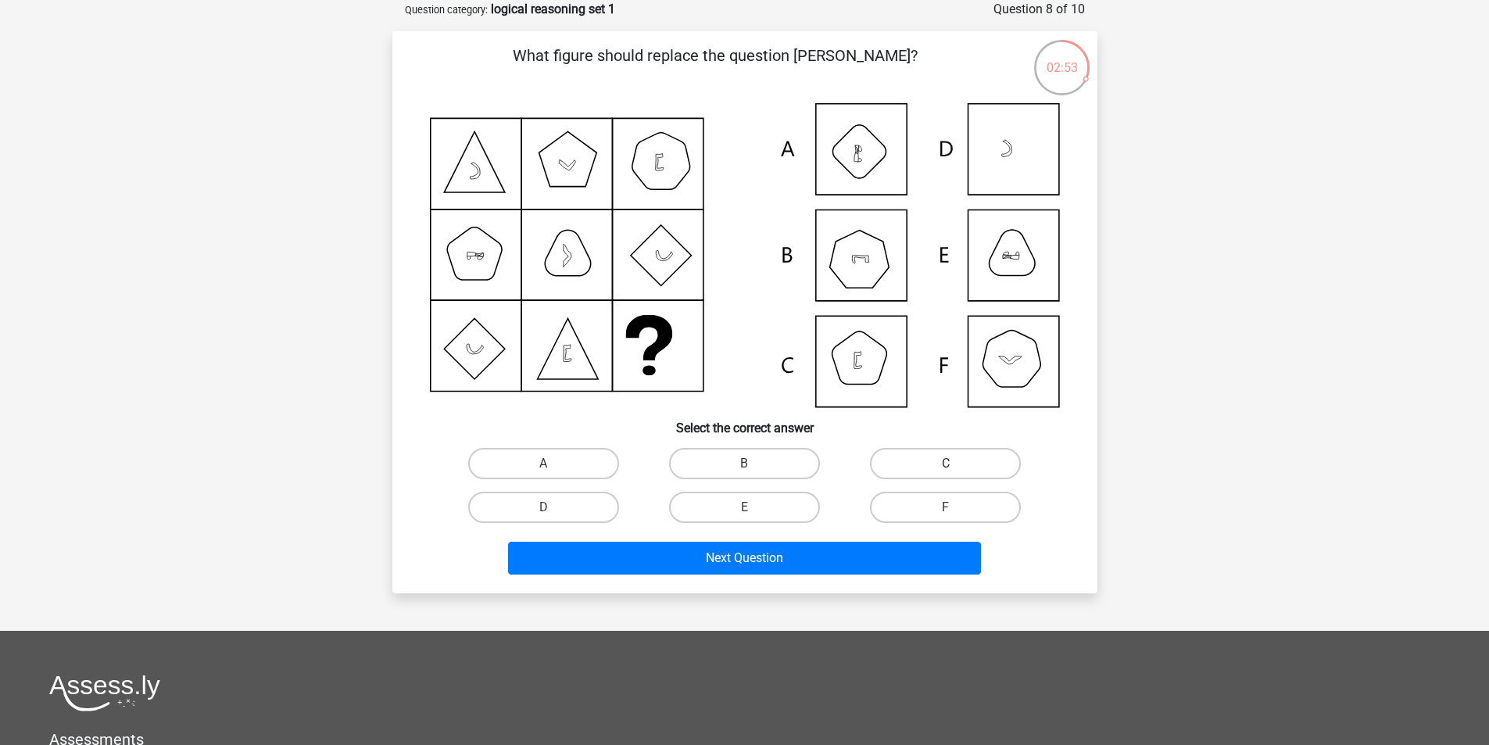
click at [928, 469] on label "C" at bounding box center [945, 463] width 151 height 31
click at [945, 469] on input "C" at bounding box center [950, 468] width 10 height 10
radio input "true"
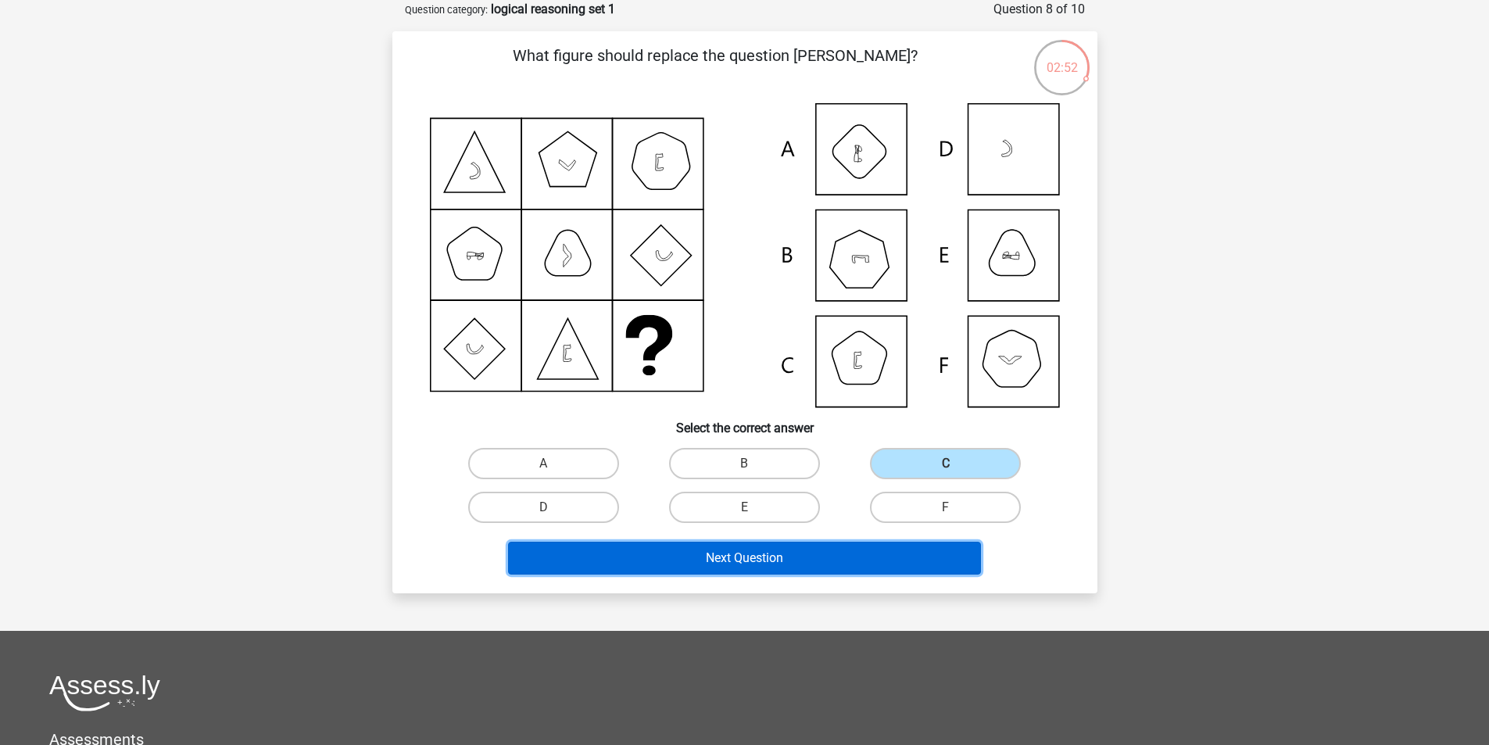
click at [804, 559] on button "Next Question" at bounding box center [744, 558] width 473 height 33
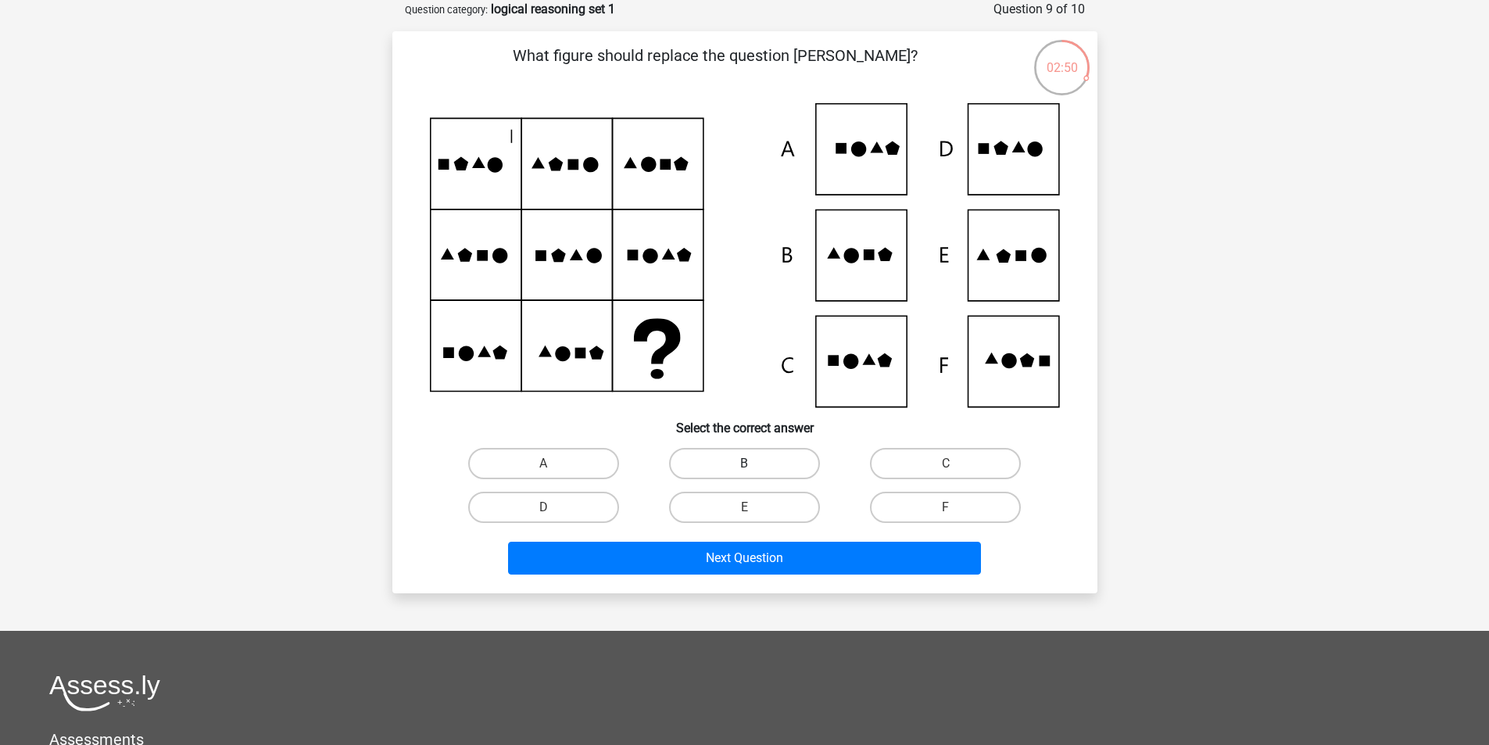
click at [761, 470] on label "B" at bounding box center [744, 463] width 151 height 31
click at [754, 470] on input "B" at bounding box center [749, 468] width 10 height 10
radio input "true"
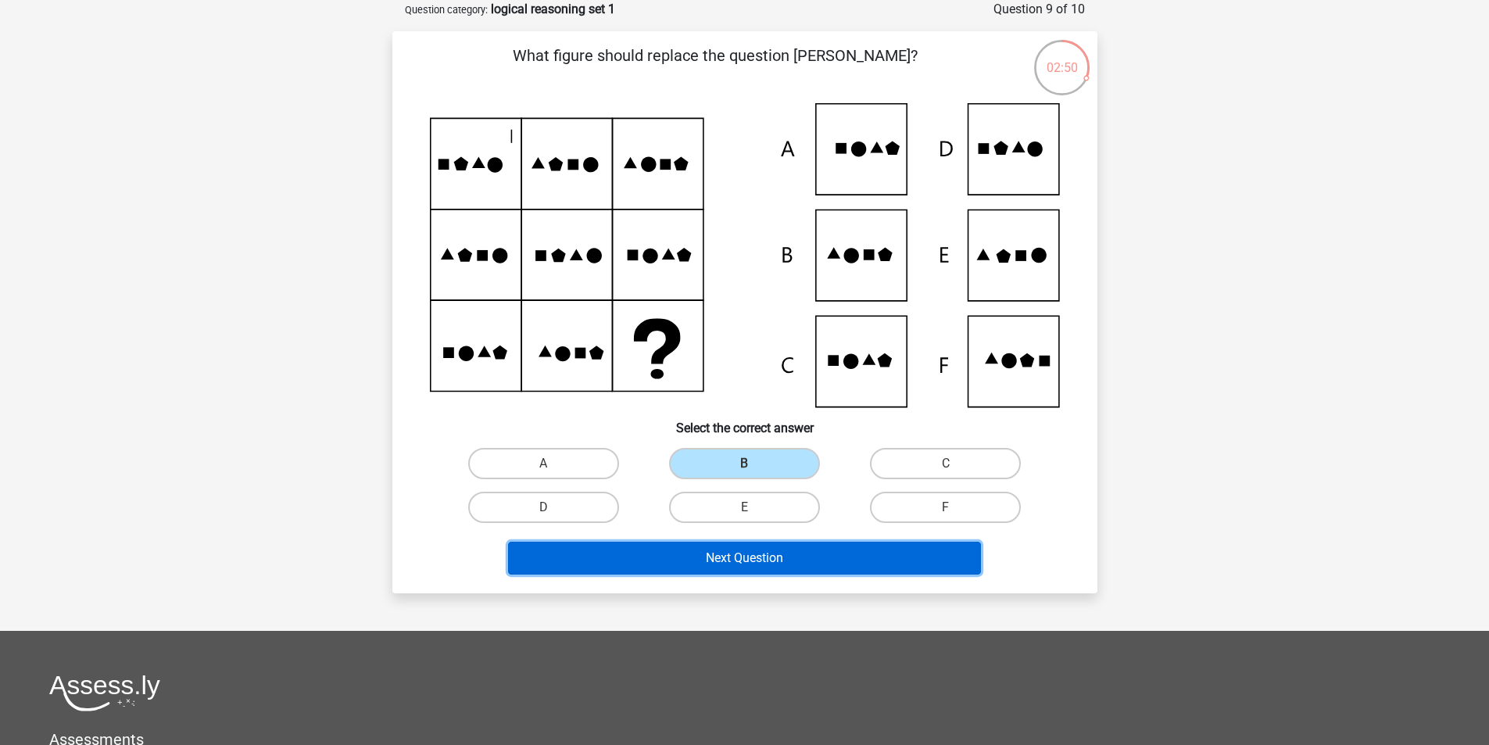
click at [756, 566] on button "Next Question" at bounding box center [744, 558] width 473 height 33
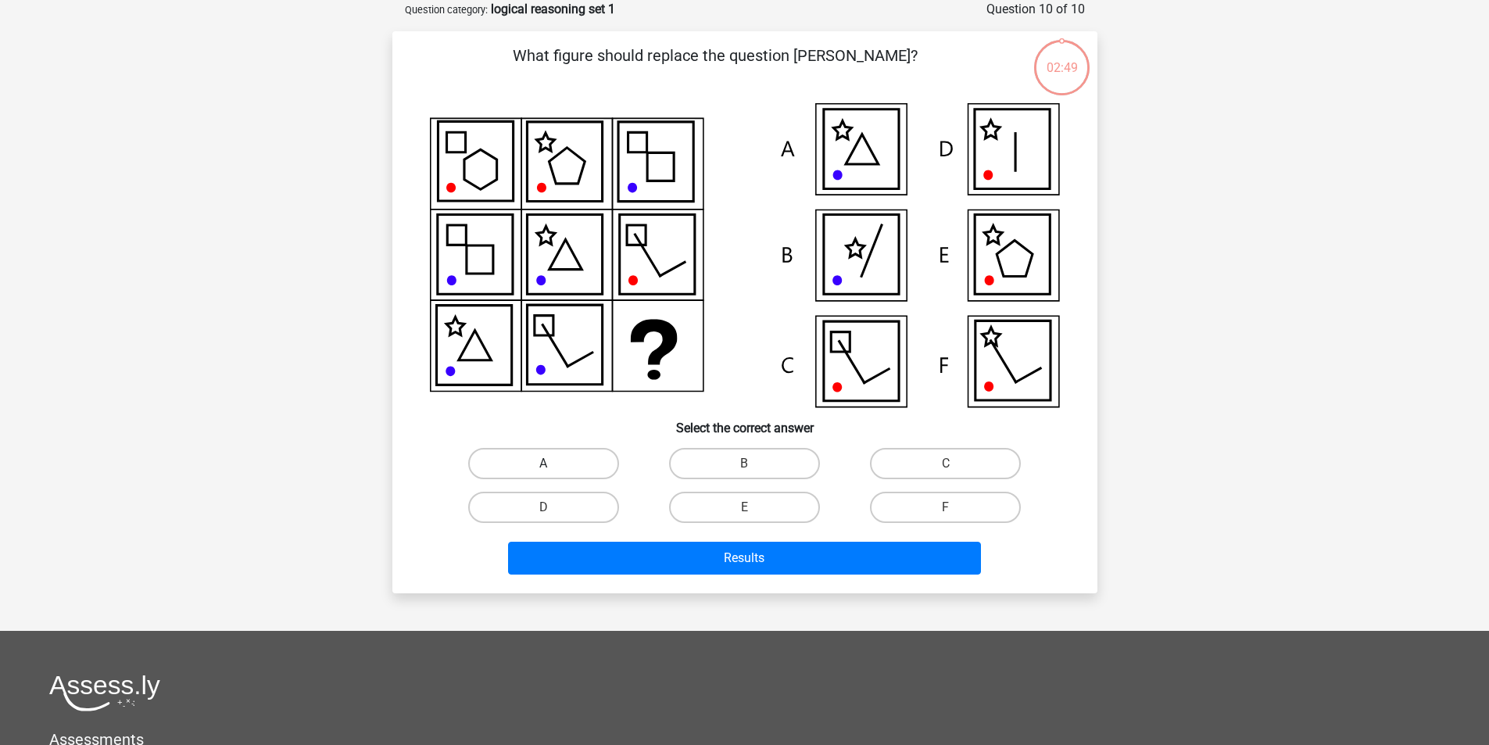
click at [590, 464] on label "A" at bounding box center [543, 463] width 151 height 31
click at [553, 464] on input "A" at bounding box center [548, 468] width 10 height 10
radio input "true"
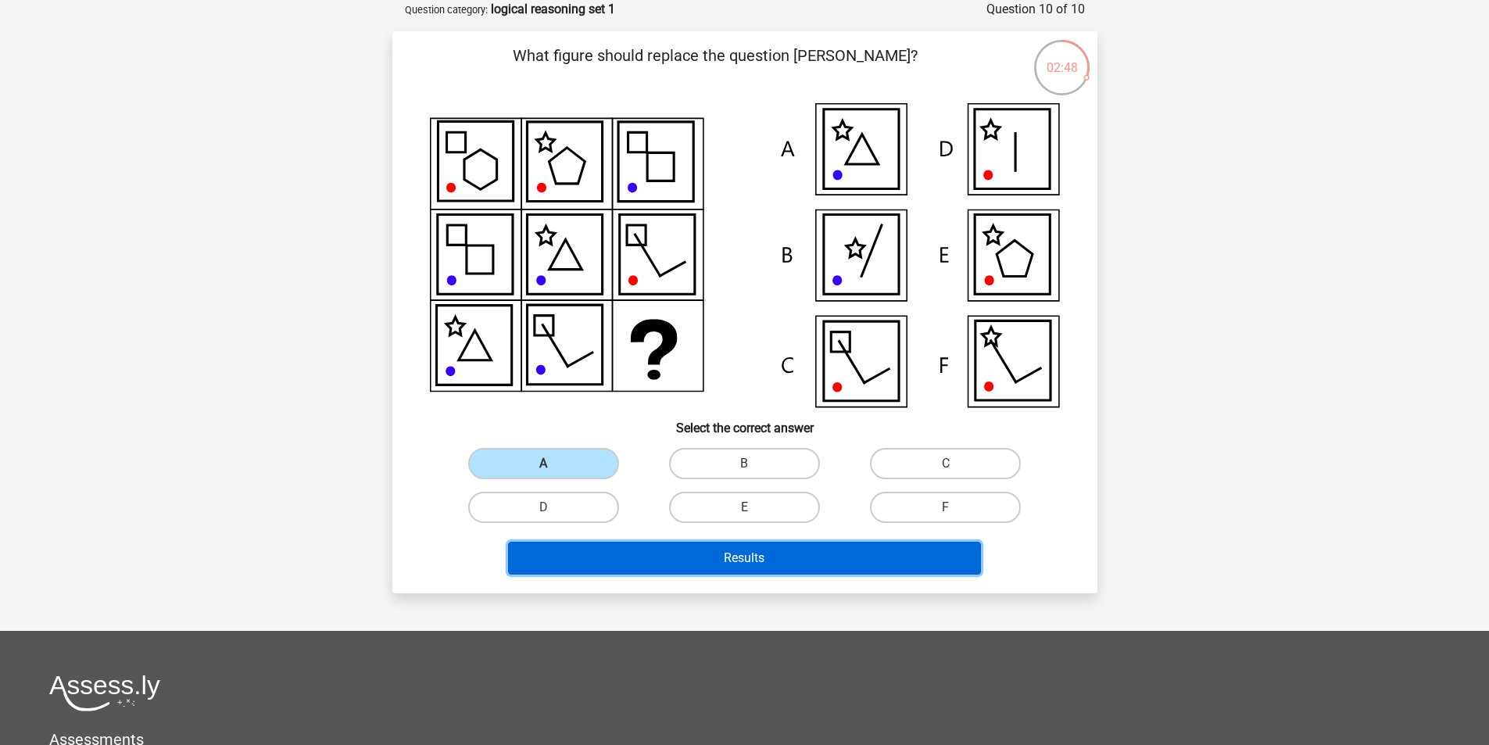
click at [627, 552] on button "Results" at bounding box center [744, 558] width 473 height 33
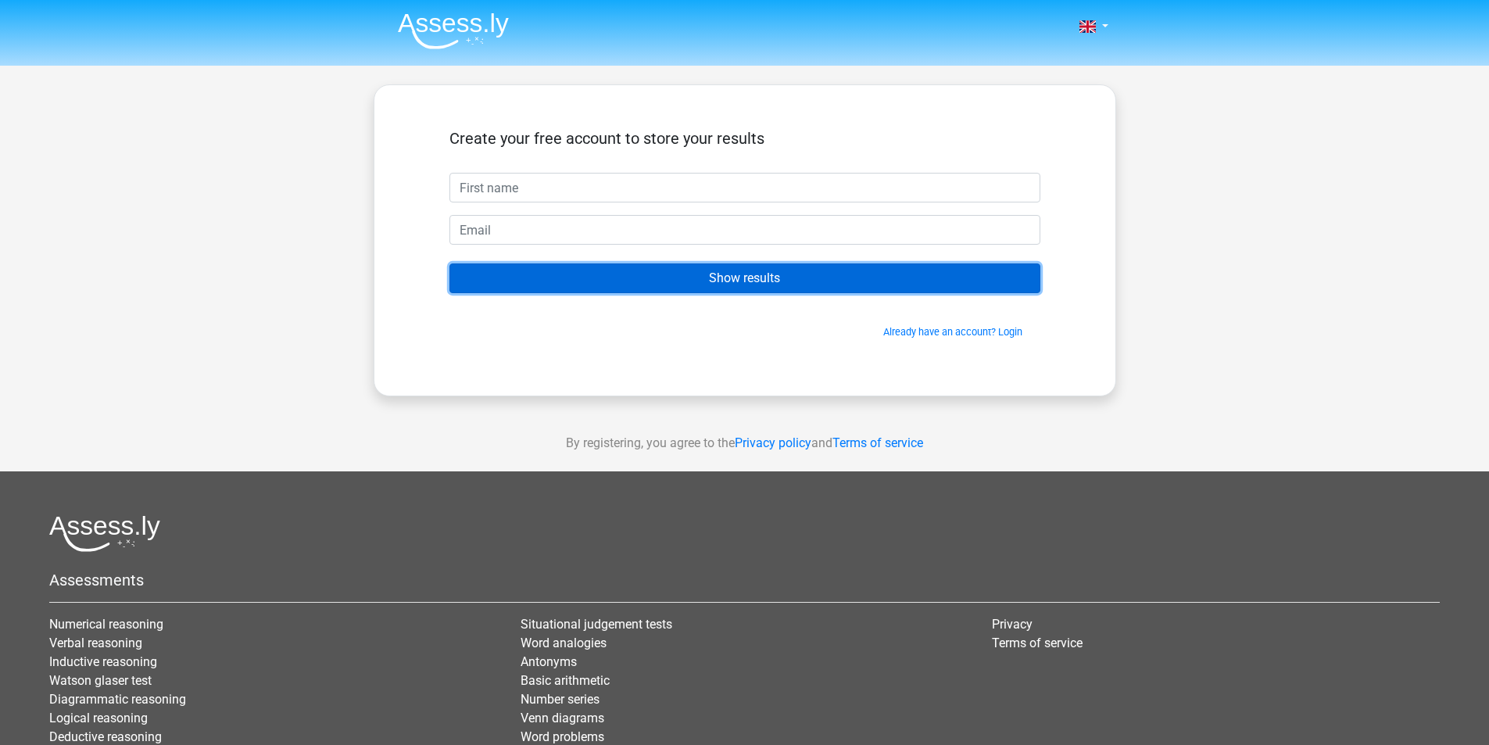
click at [800, 287] on input "Show results" at bounding box center [744, 278] width 591 height 30
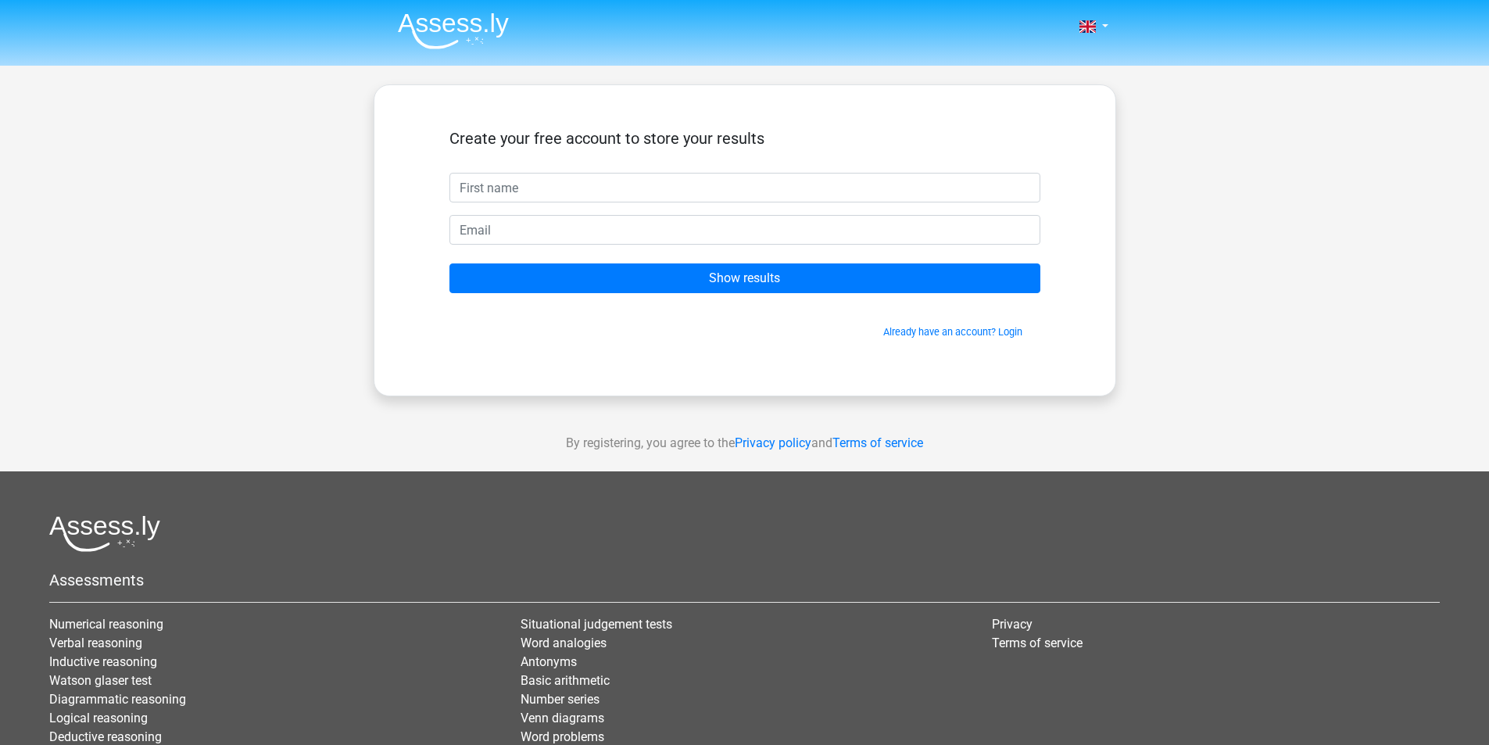
click at [523, 163] on div "Create your free account to store your results" at bounding box center [744, 151] width 591 height 44
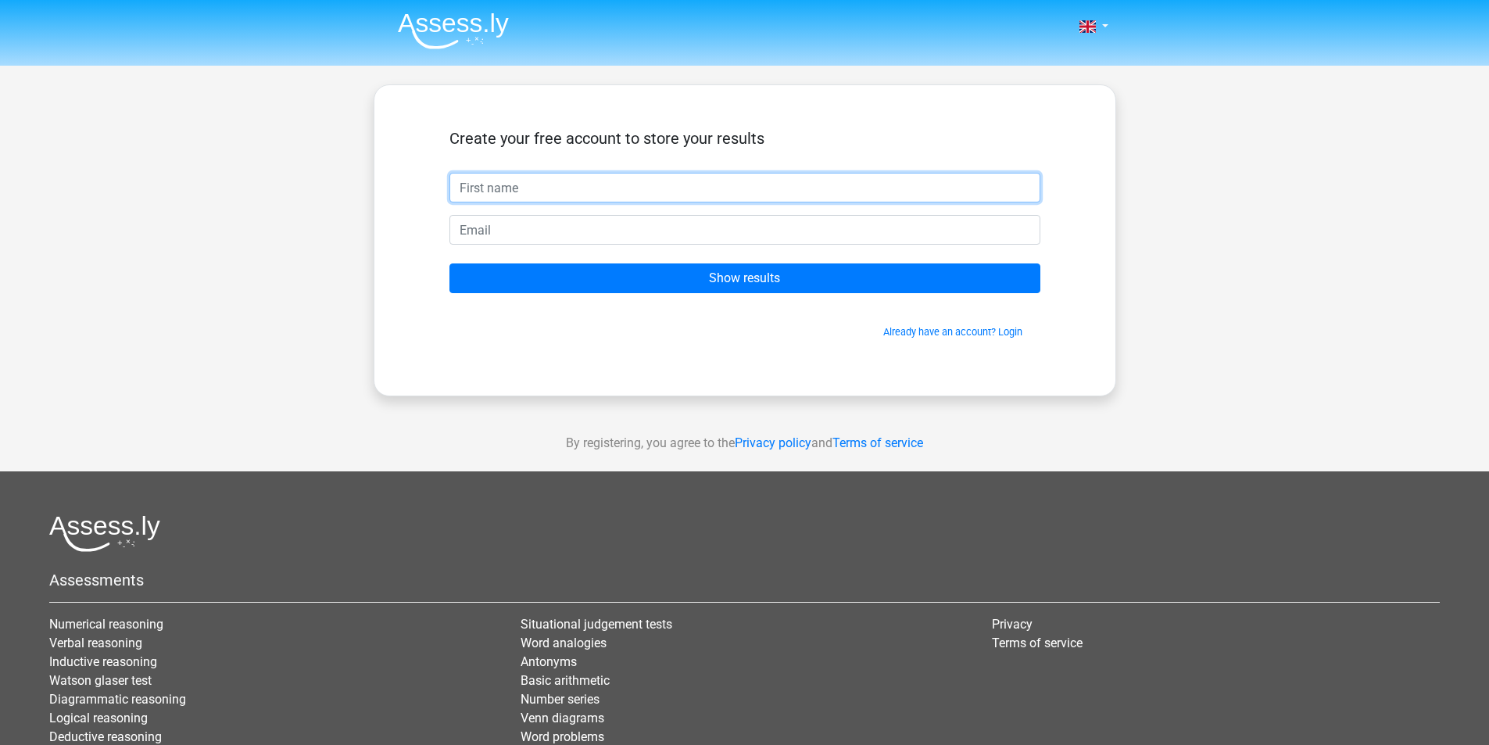
click at [527, 188] on input "text" at bounding box center [744, 188] width 591 height 30
type input "aaa"
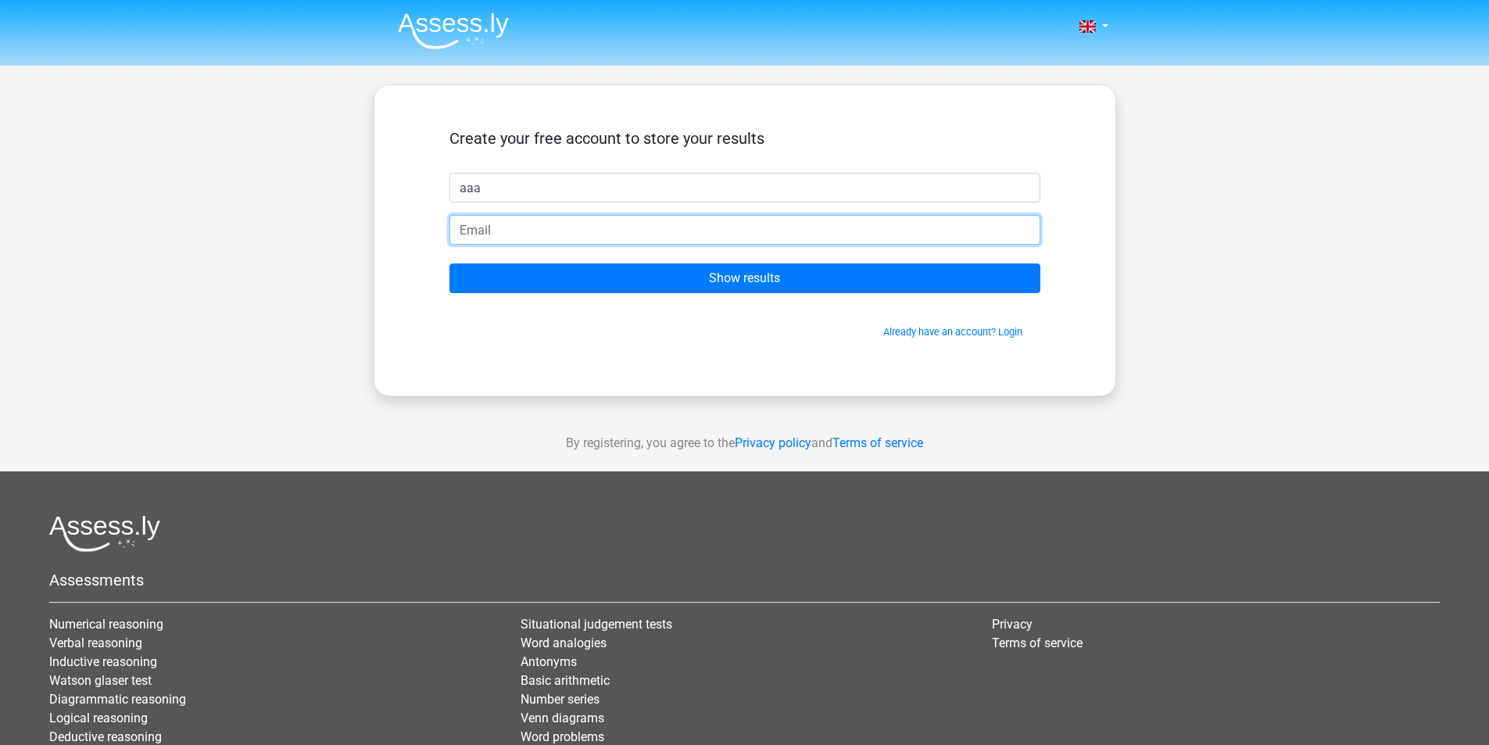
click at [535, 234] on input "email" at bounding box center [744, 230] width 591 height 30
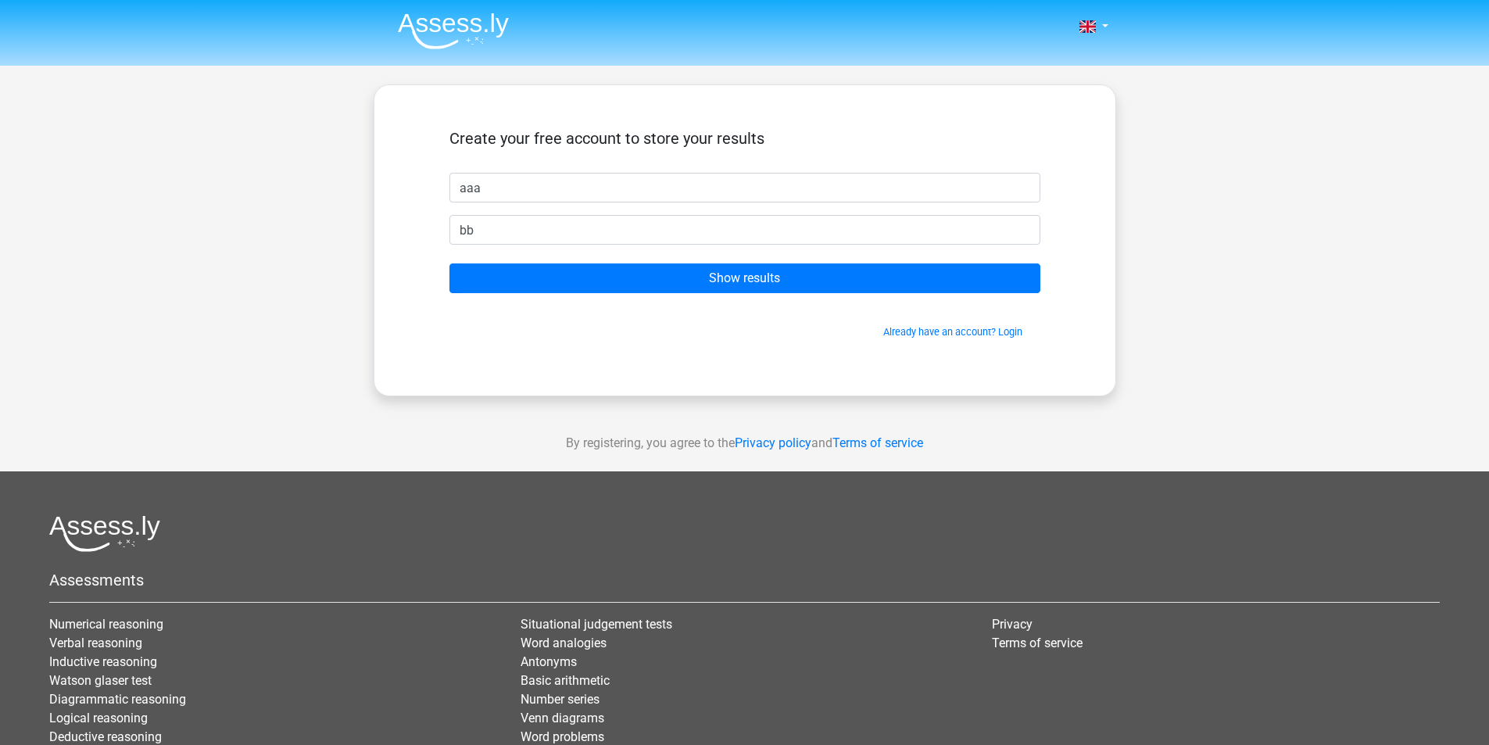
click at [588, 313] on div "Already have an account? Login" at bounding box center [744, 323] width 591 height 34
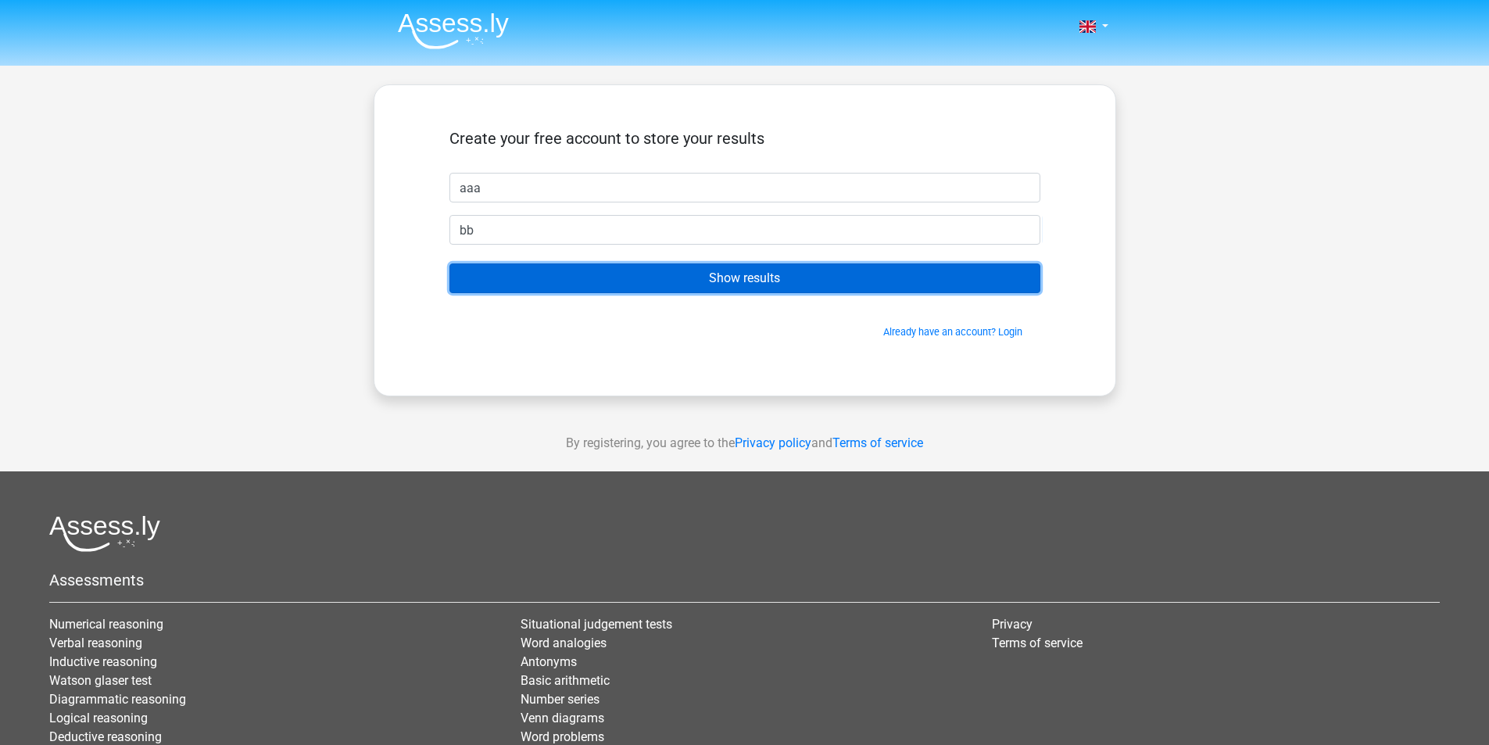
click at [738, 282] on input "Show results" at bounding box center [744, 278] width 591 height 30
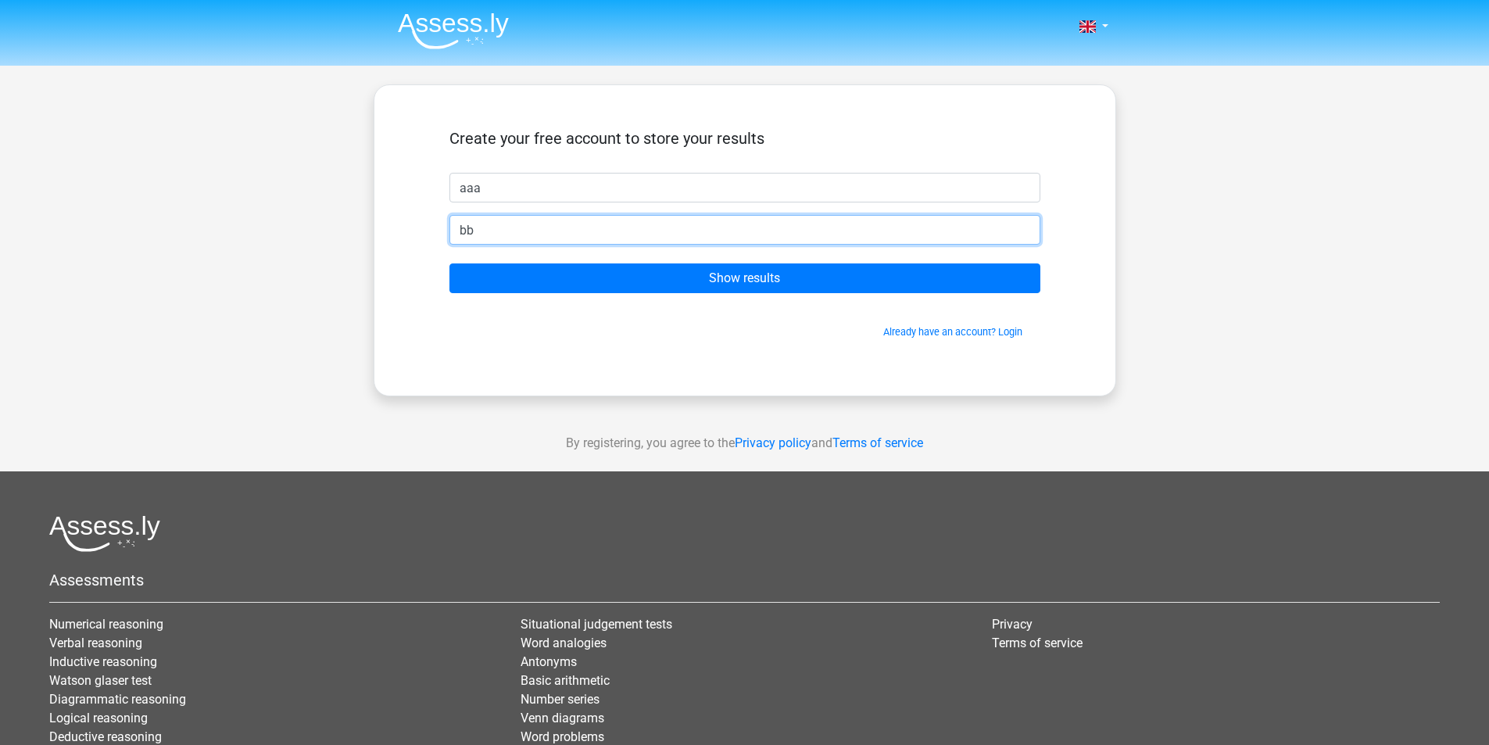
click at [569, 231] on input "bb" at bounding box center [744, 230] width 591 height 30
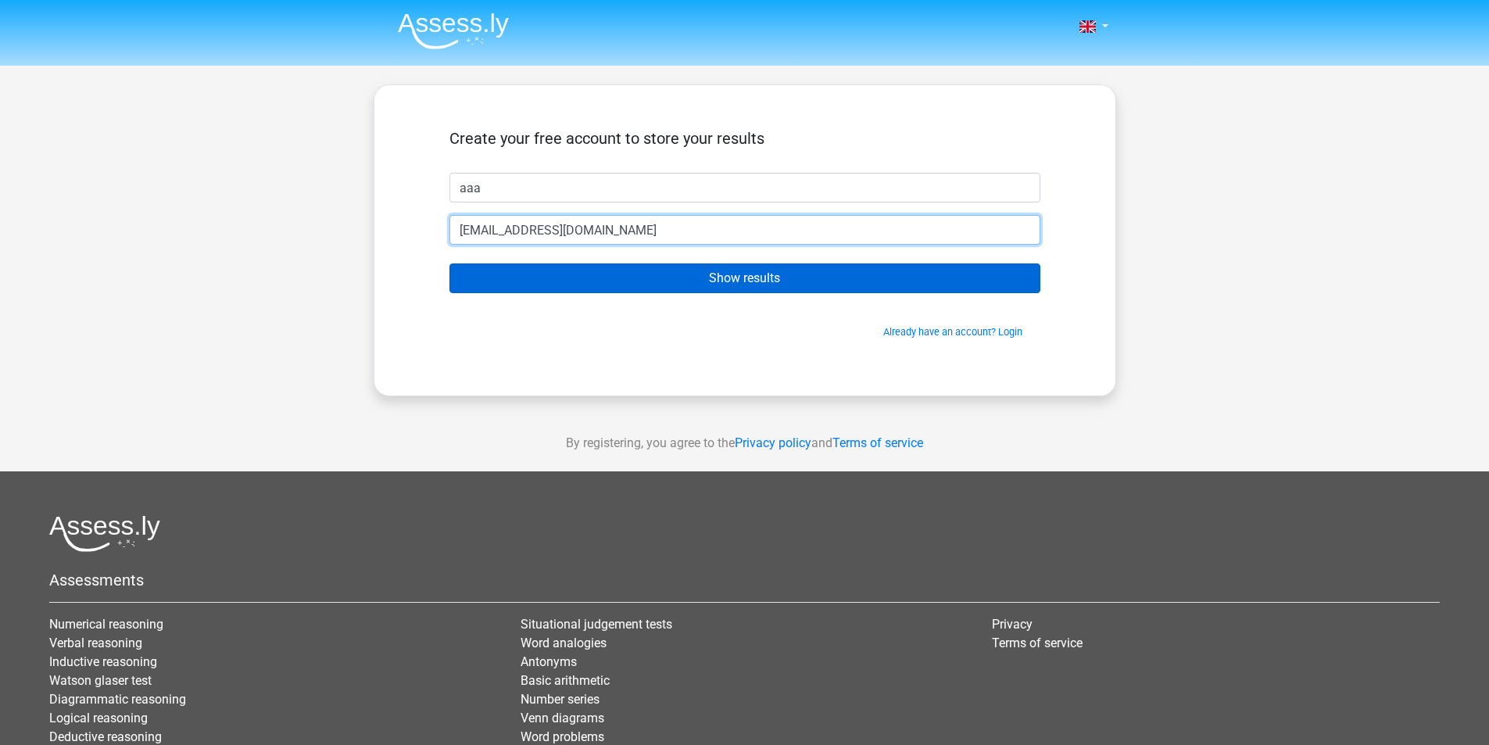
type input "[EMAIL_ADDRESS][DOMAIN_NAME]"
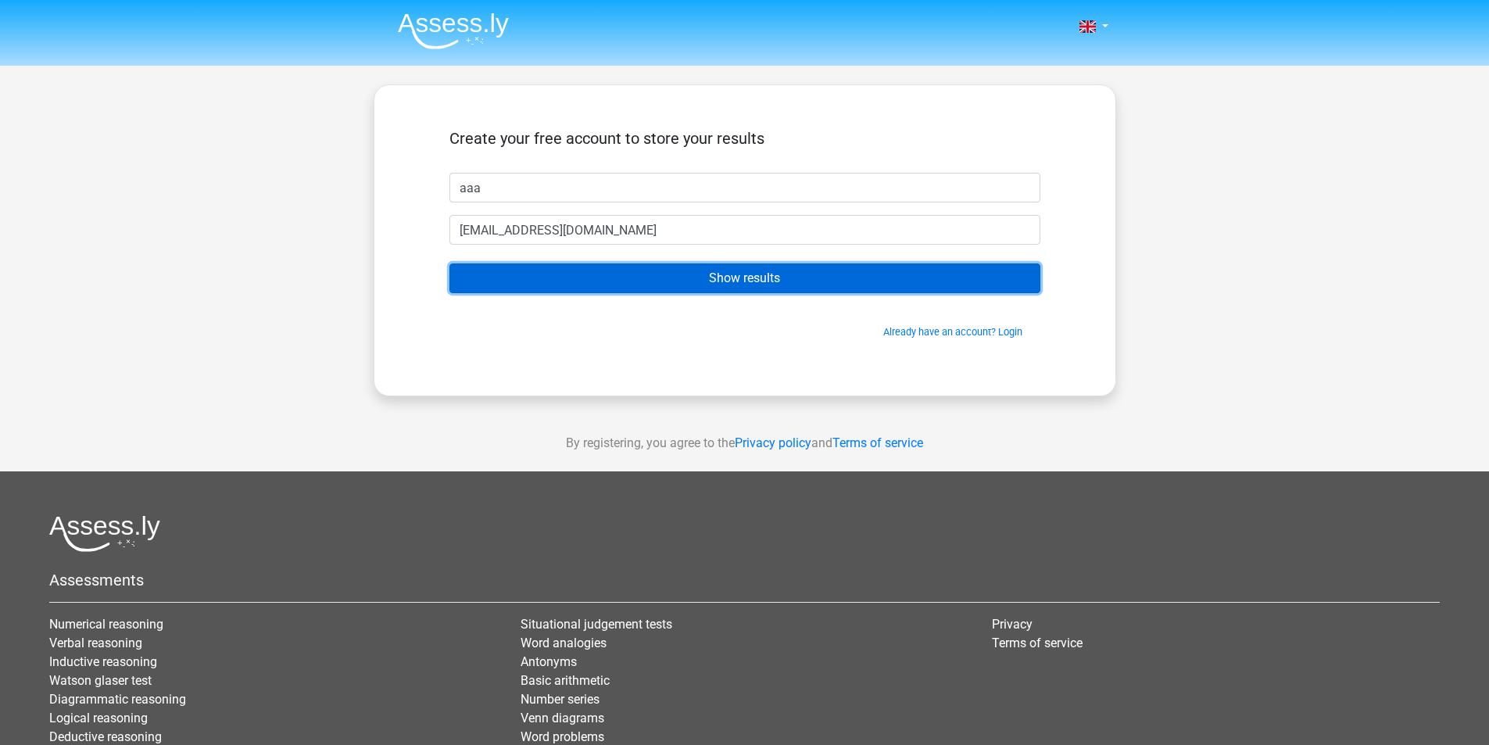
click at [619, 275] on input "Show results" at bounding box center [744, 278] width 591 height 30
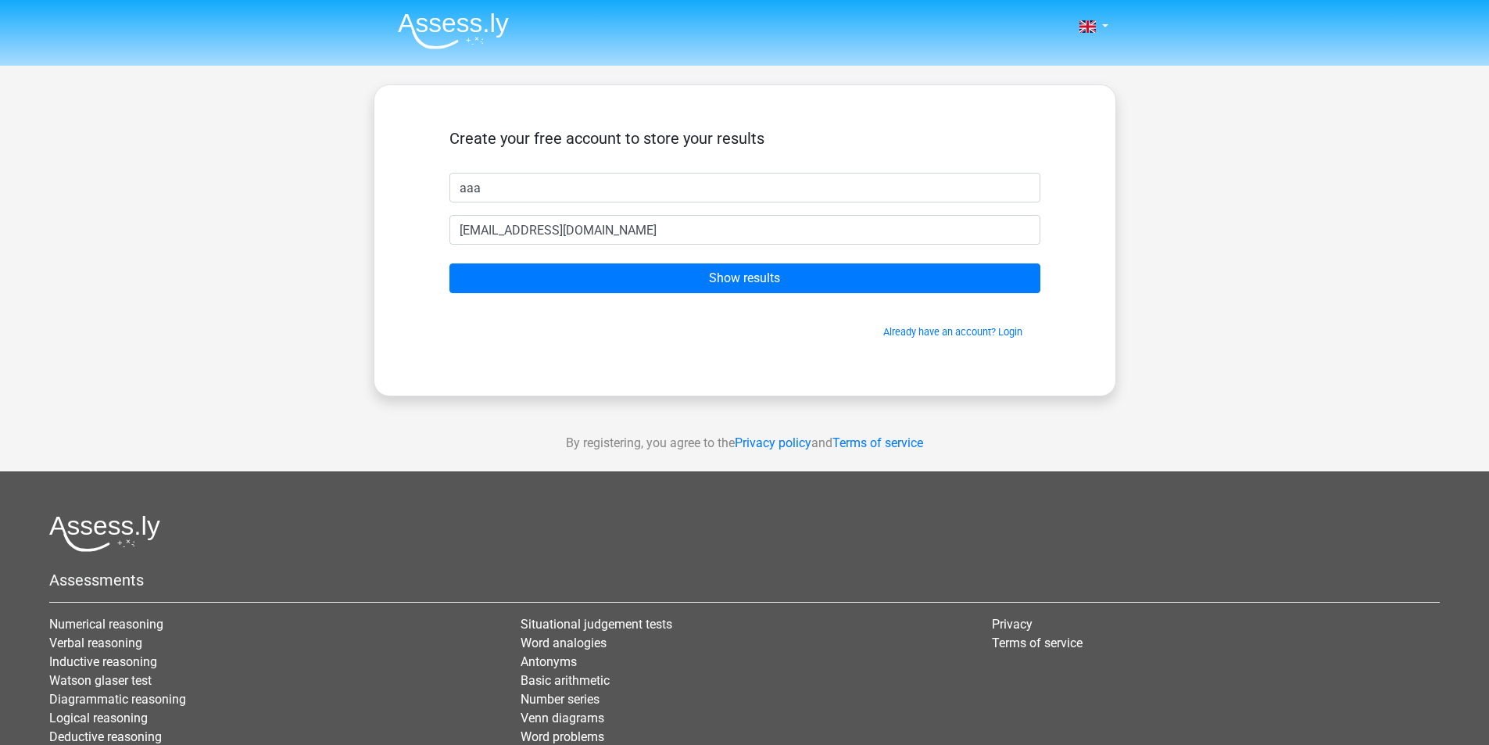
drag, startPoint x: 628, startPoint y: 326, endPoint x: 587, endPoint y: 326, distance: 41.4
click at [587, 326] on span "Already have an account? Login" at bounding box center [745, 331] width 578 height 15
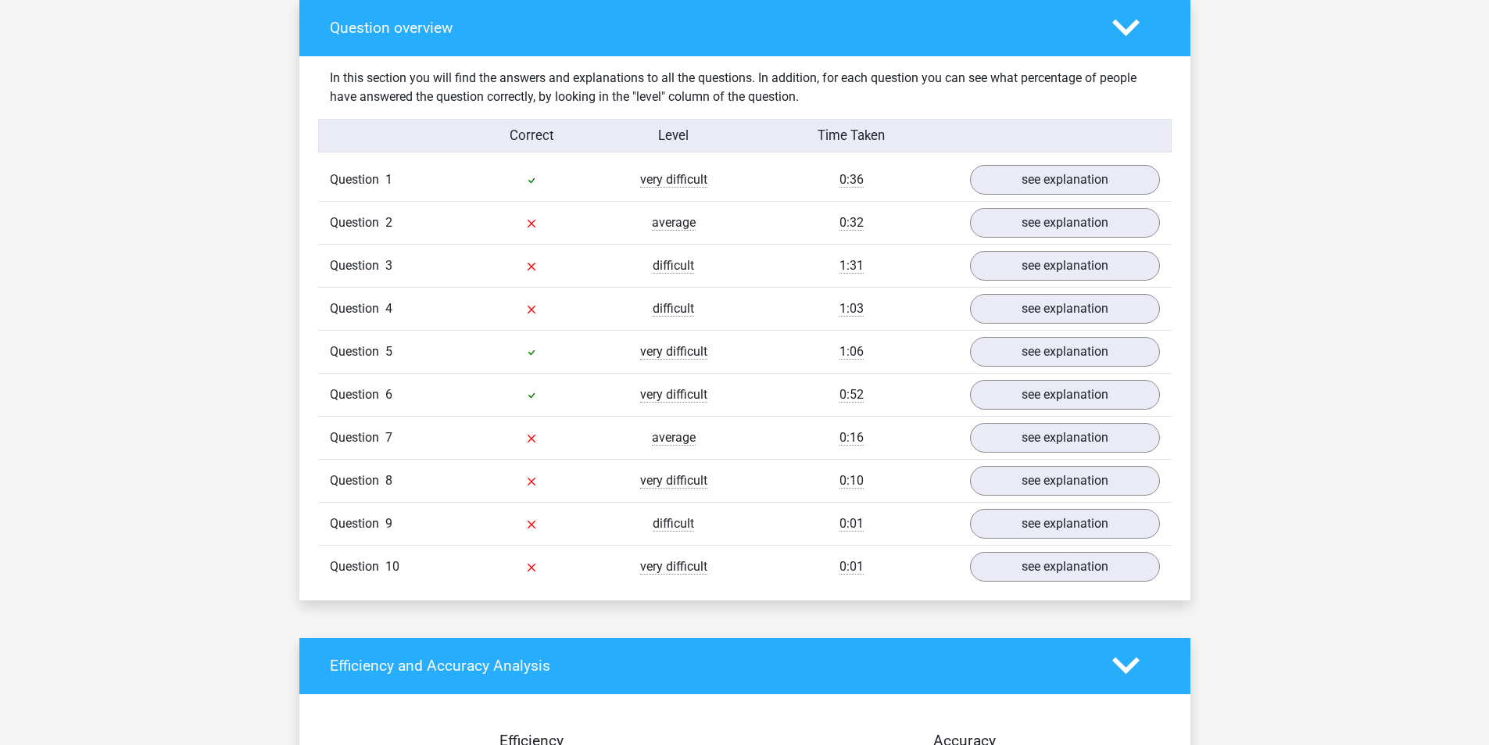
scroll to position [1172, 0]
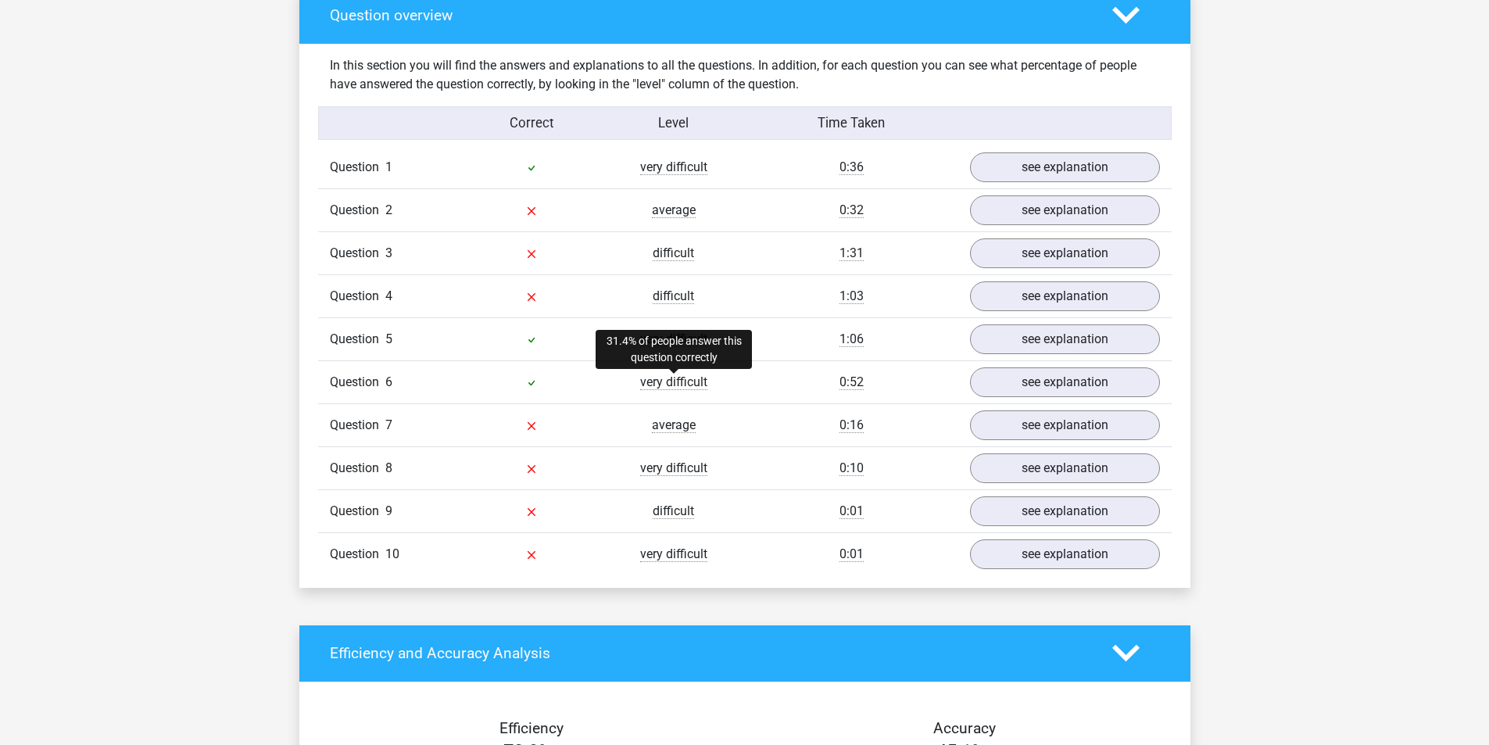
drag, startPoint x: 665, startPoint y: 386, endPoint x: 592, endPoint y: 381, distance: 72.9
click at [592, 381] on div at bounding box center [531, 382] width 142 height 19
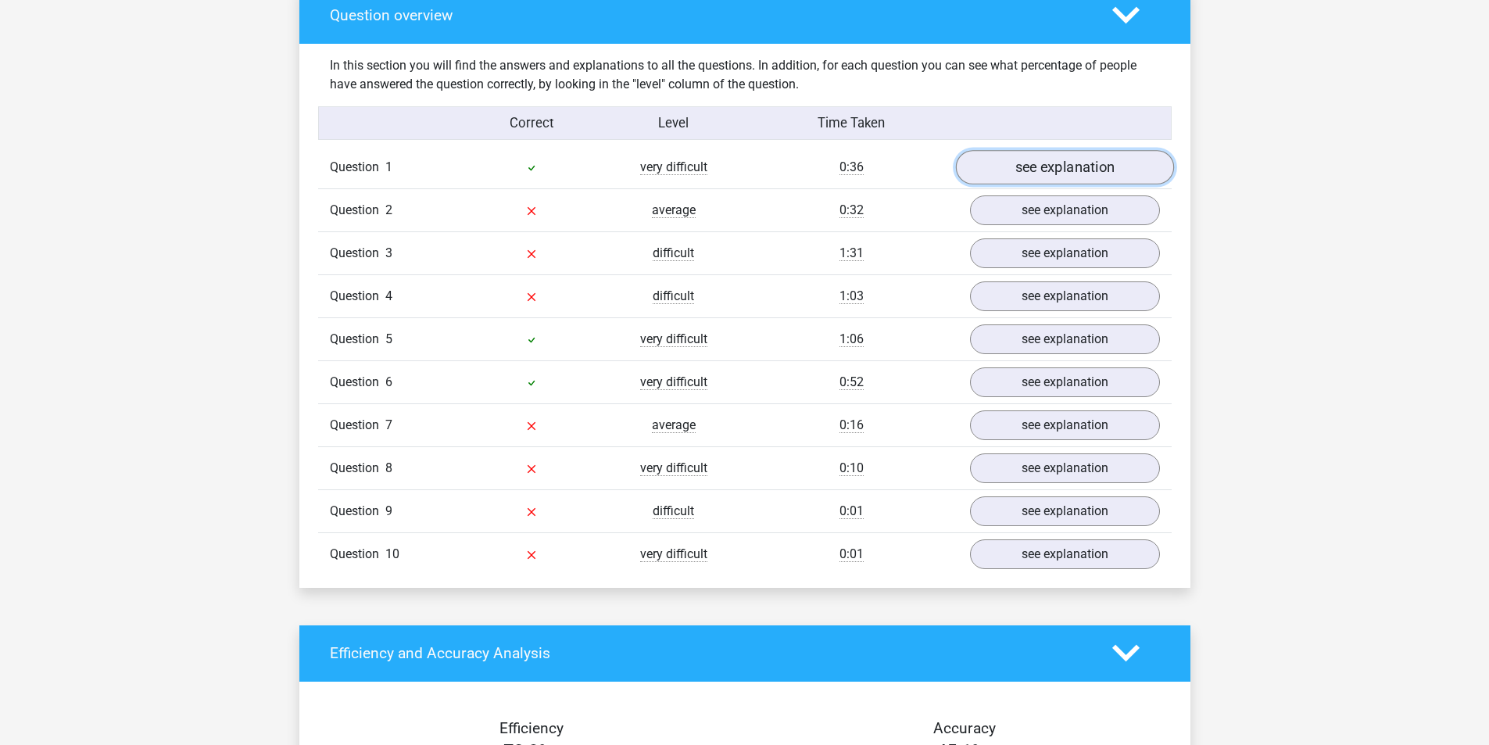
click at [1014, 169] on link "see explanation" at bounding box center [1064, 167] width 218 height 34
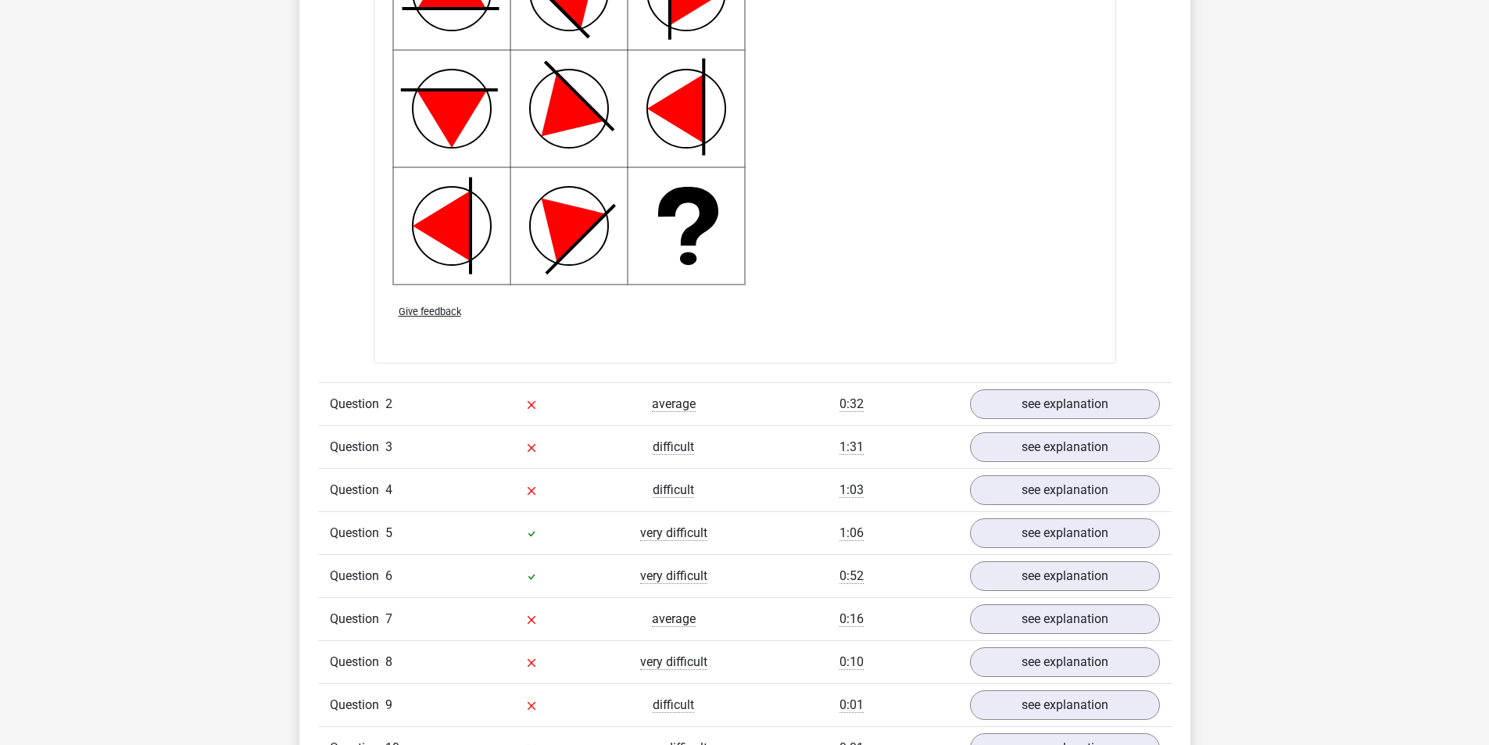
scroll to position [2110, 0]
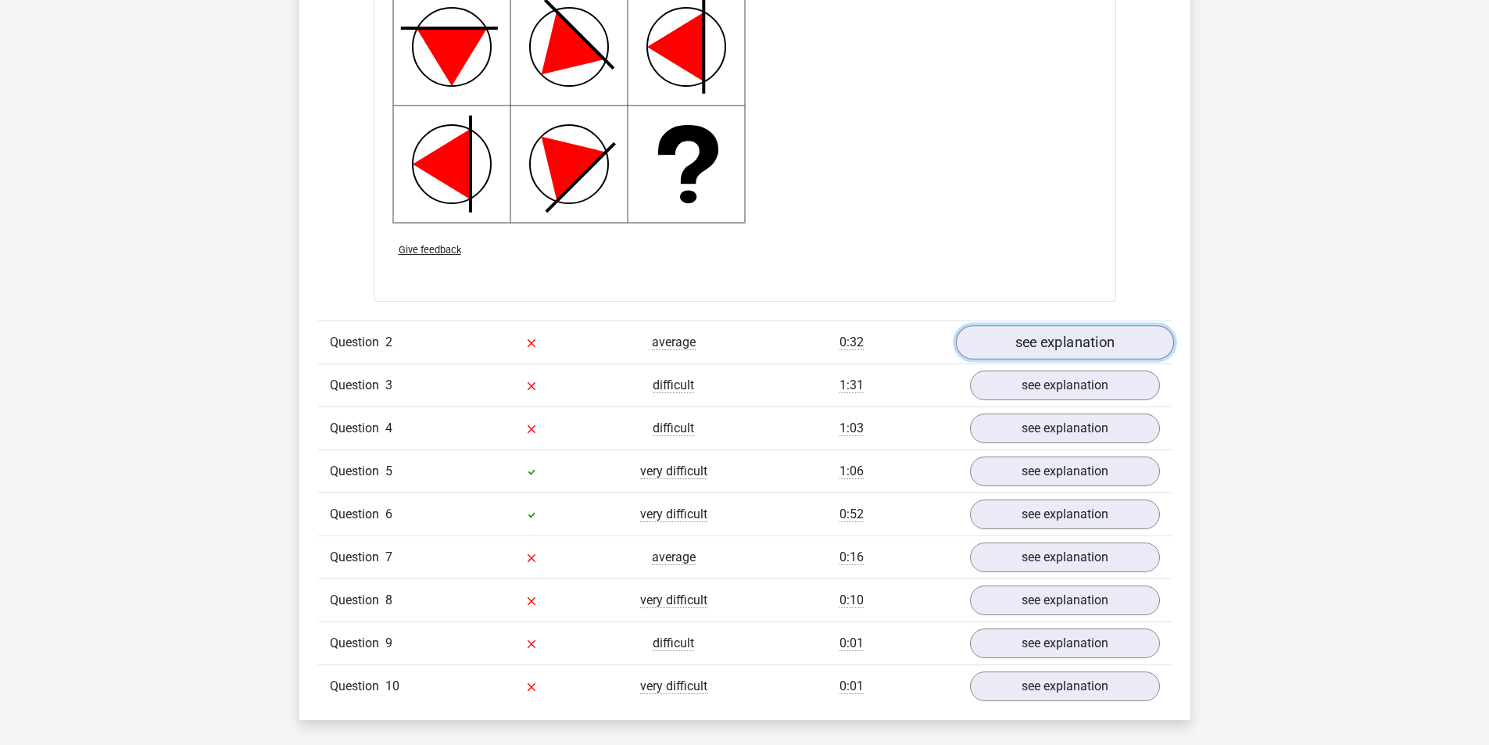
click at [1031, 341] on link "see explanation" at bounding box center [1064, 342] width 218 height 34
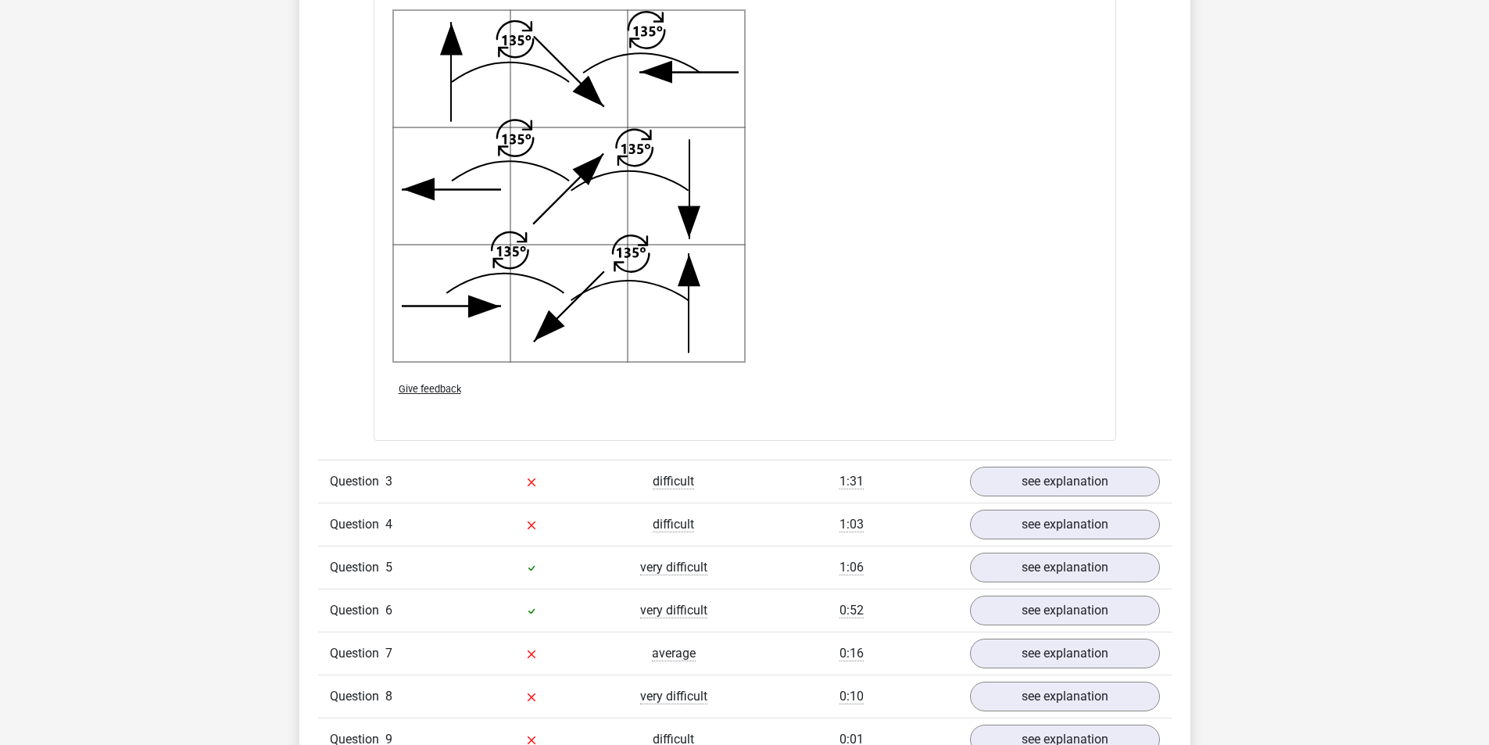
scroll to position [3126, 0]
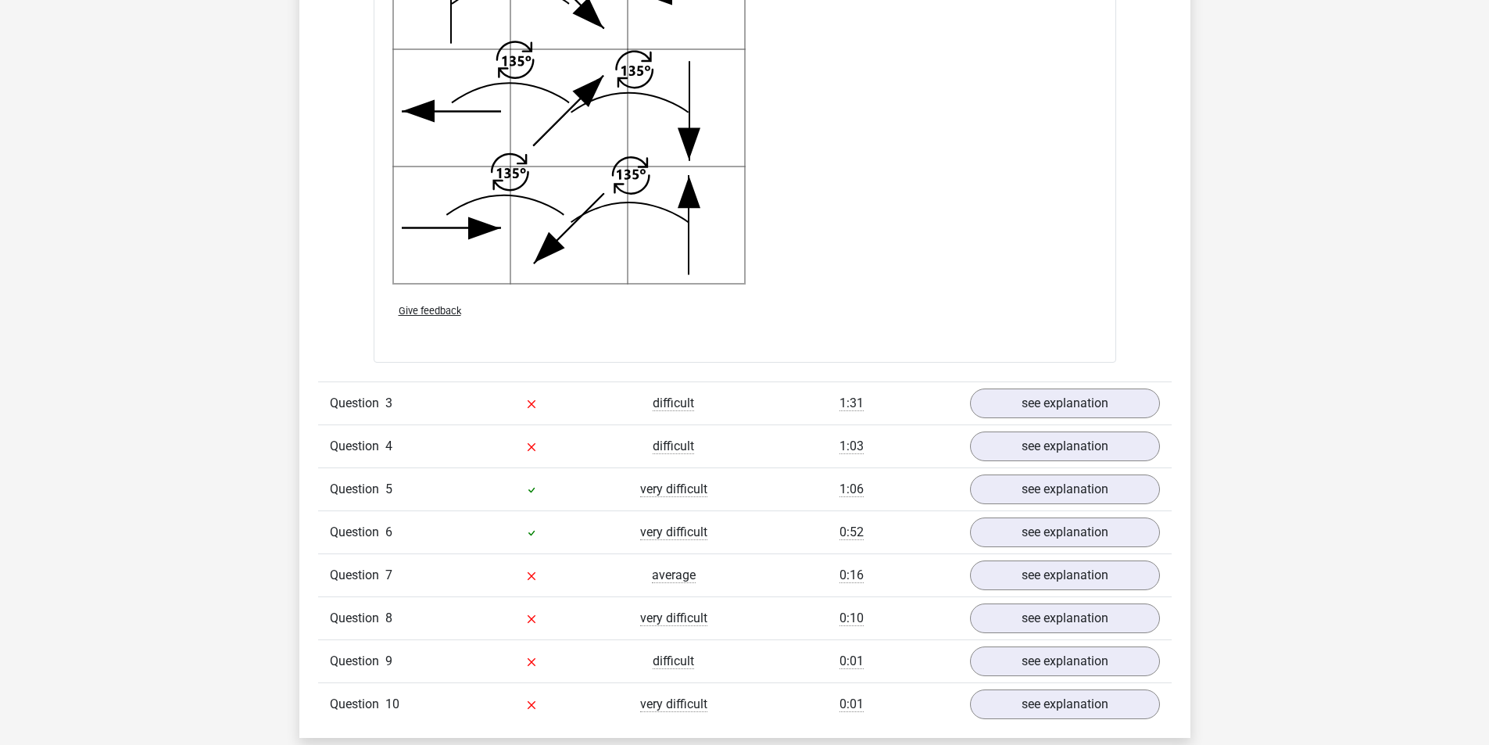
drag, startPoint x: 935, startPoint y: 311, endPoint x: 911, endPoint y: 342, distance: 39.1
click at [881, 338] on div "Submit" at bounding box center [744, 343] width 717 height 25
click at [1014, 408] on link "see explanation" at bounding box center [1064, 403] width 218 height 34
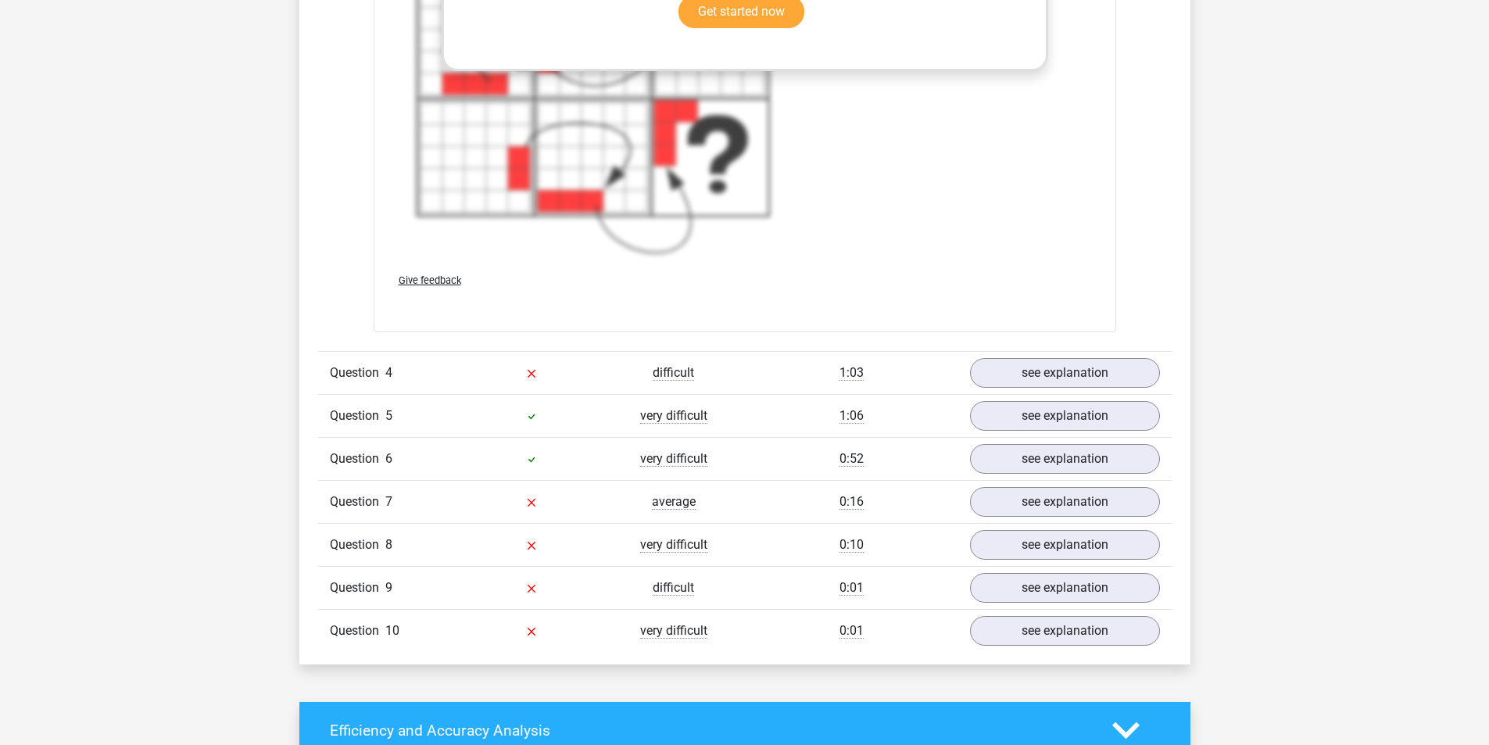
scroll to position [4376, 0]
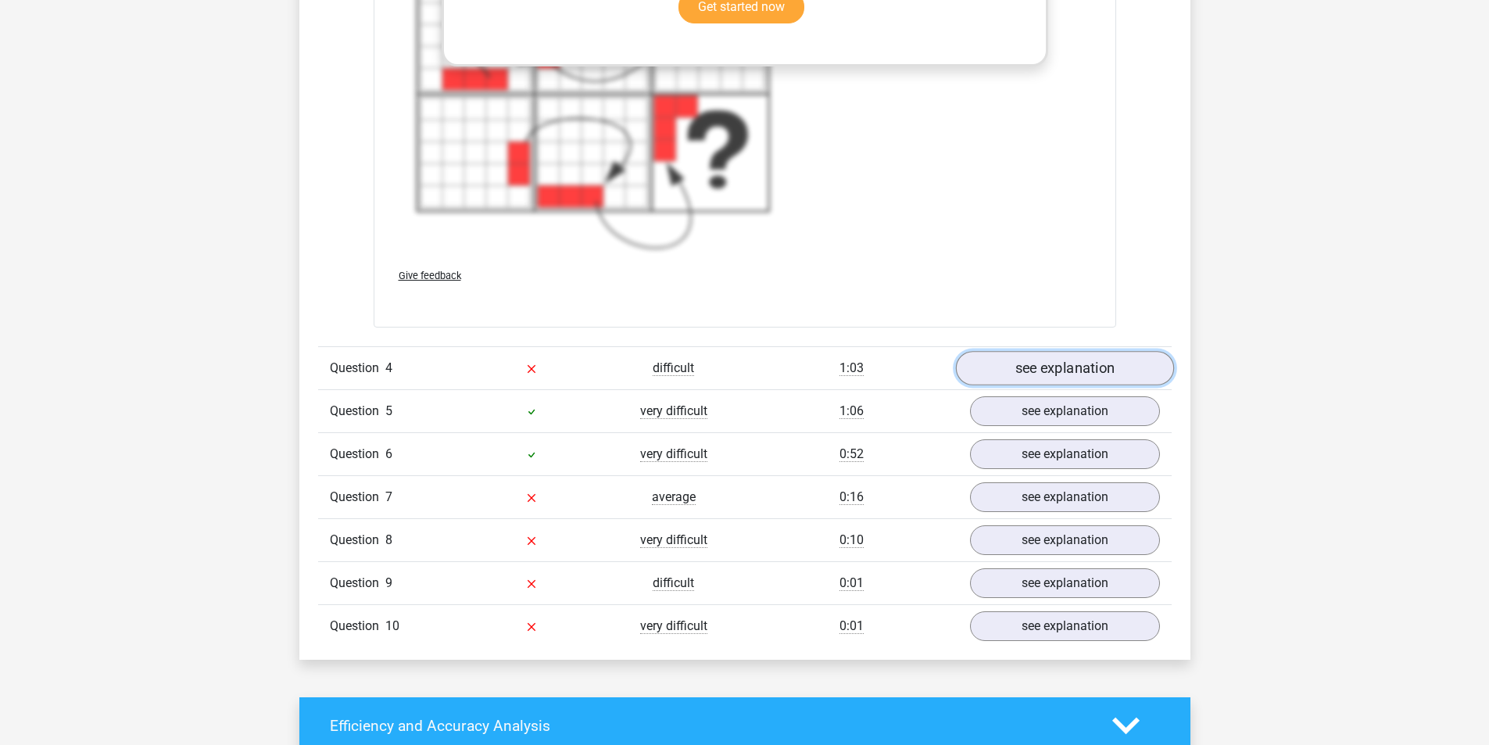
click at [1000, 365] on link "see explanation" at bounding box center [1064, 368] width 218 height 34
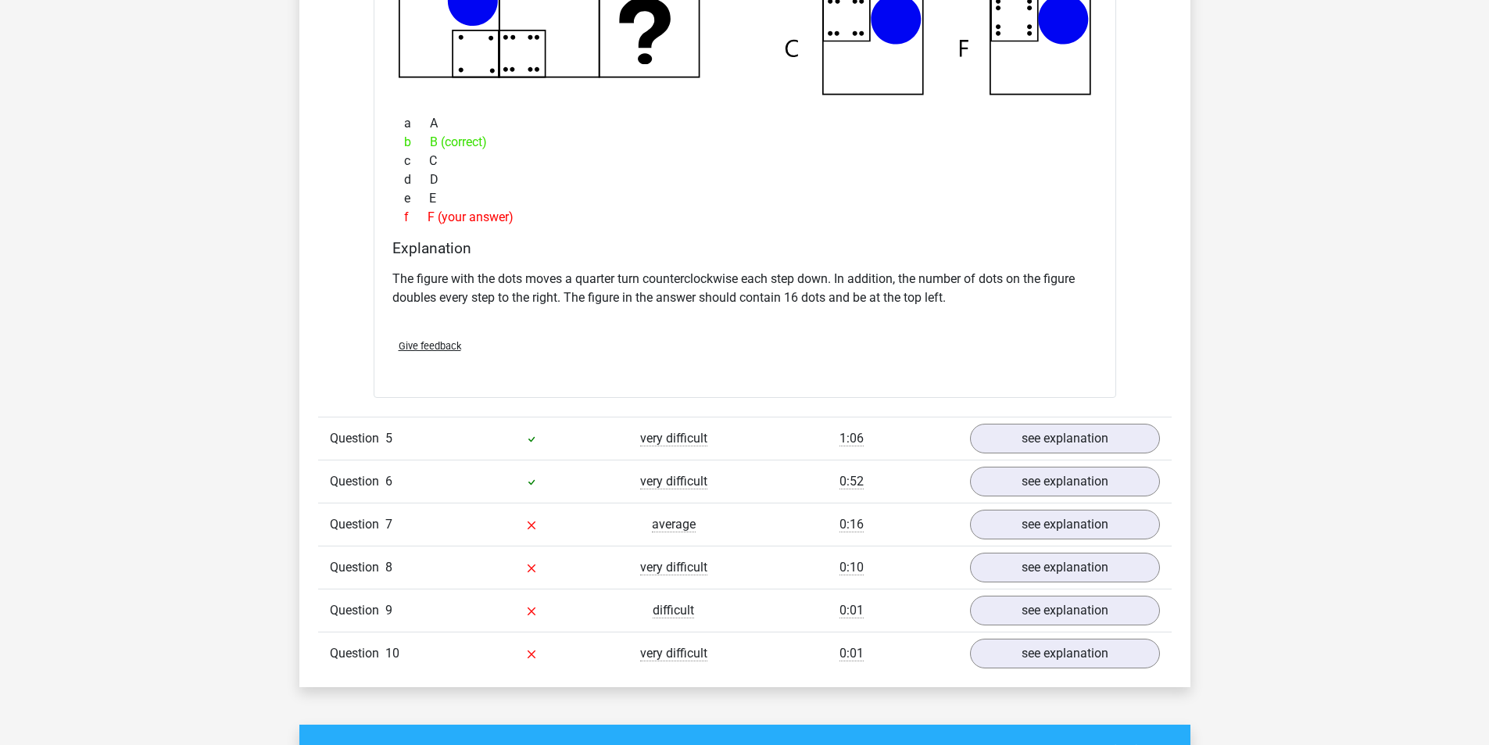
scroll to position [5079, 0]
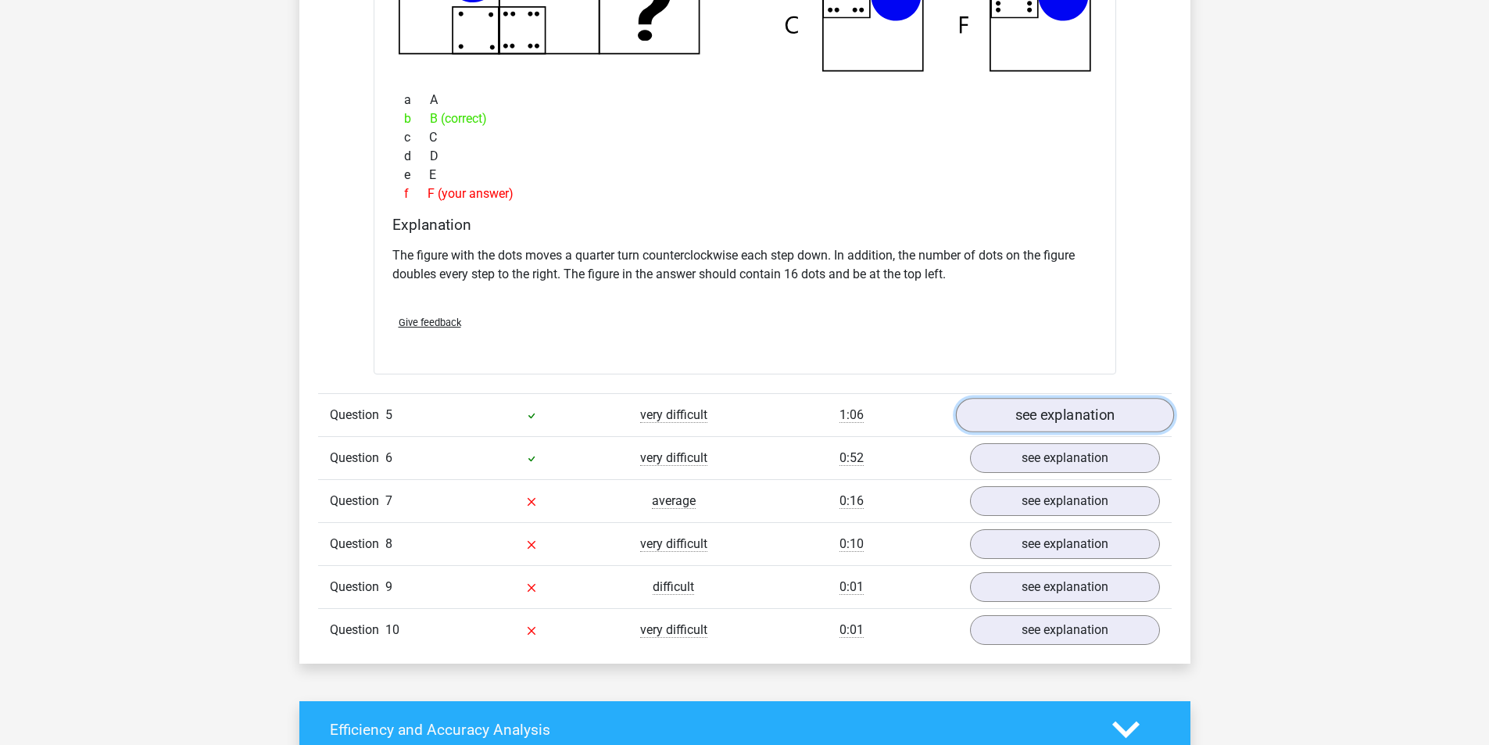
click at [1028, 412] on link "see explanation" at bounding box center [1064, 415] width 218 height 34
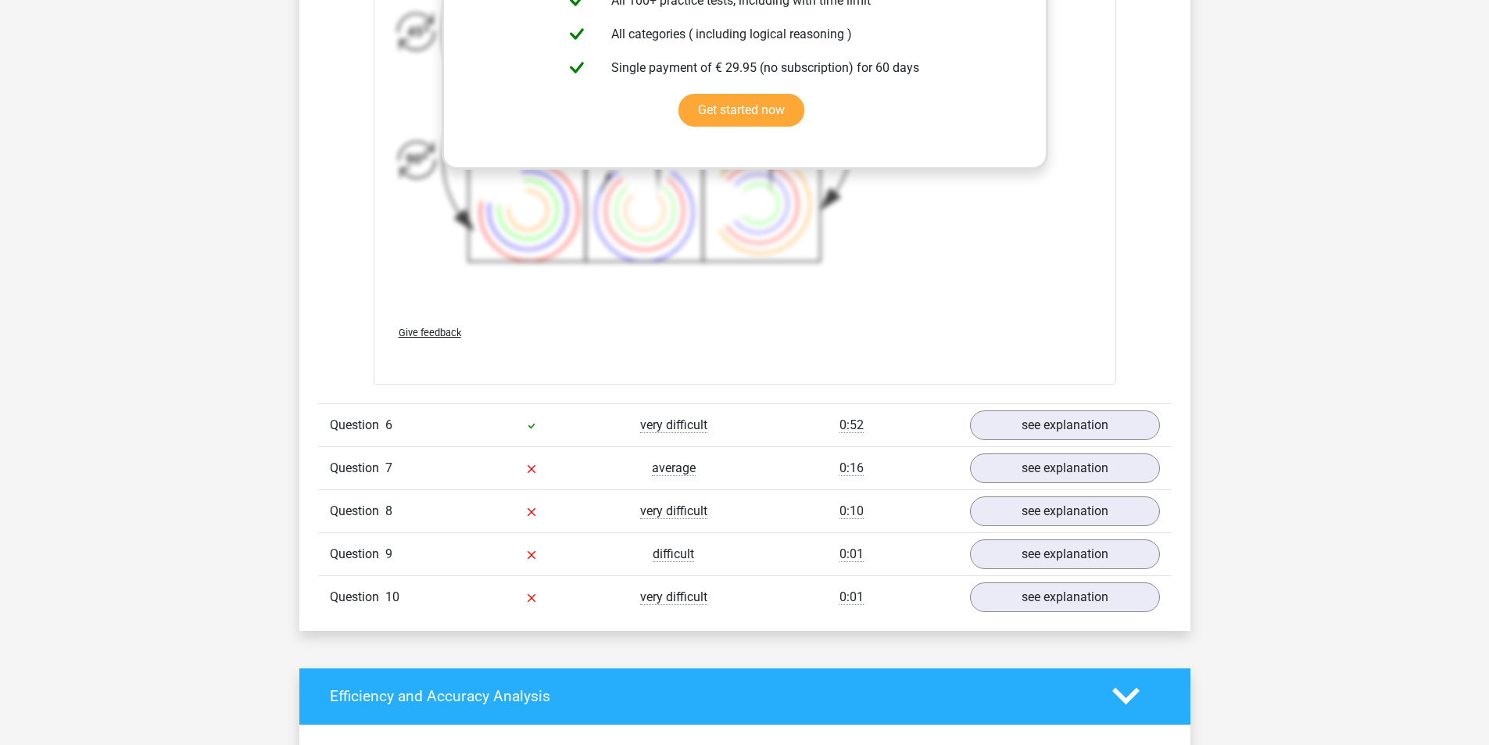
scroll to position [6251, 0]
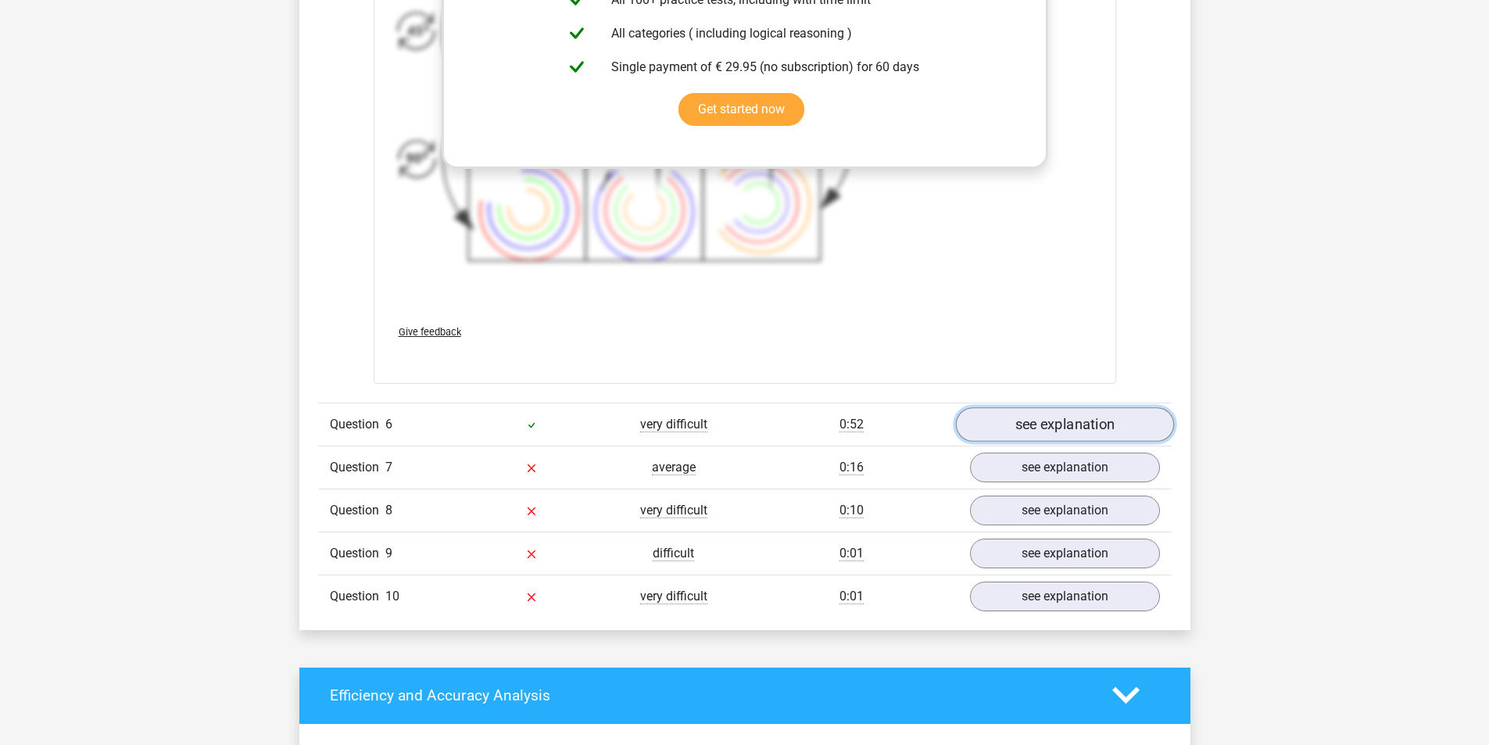
click at [1021, 431] on link "see explanation" at bounding box center [1064, 424] width 218 height 34
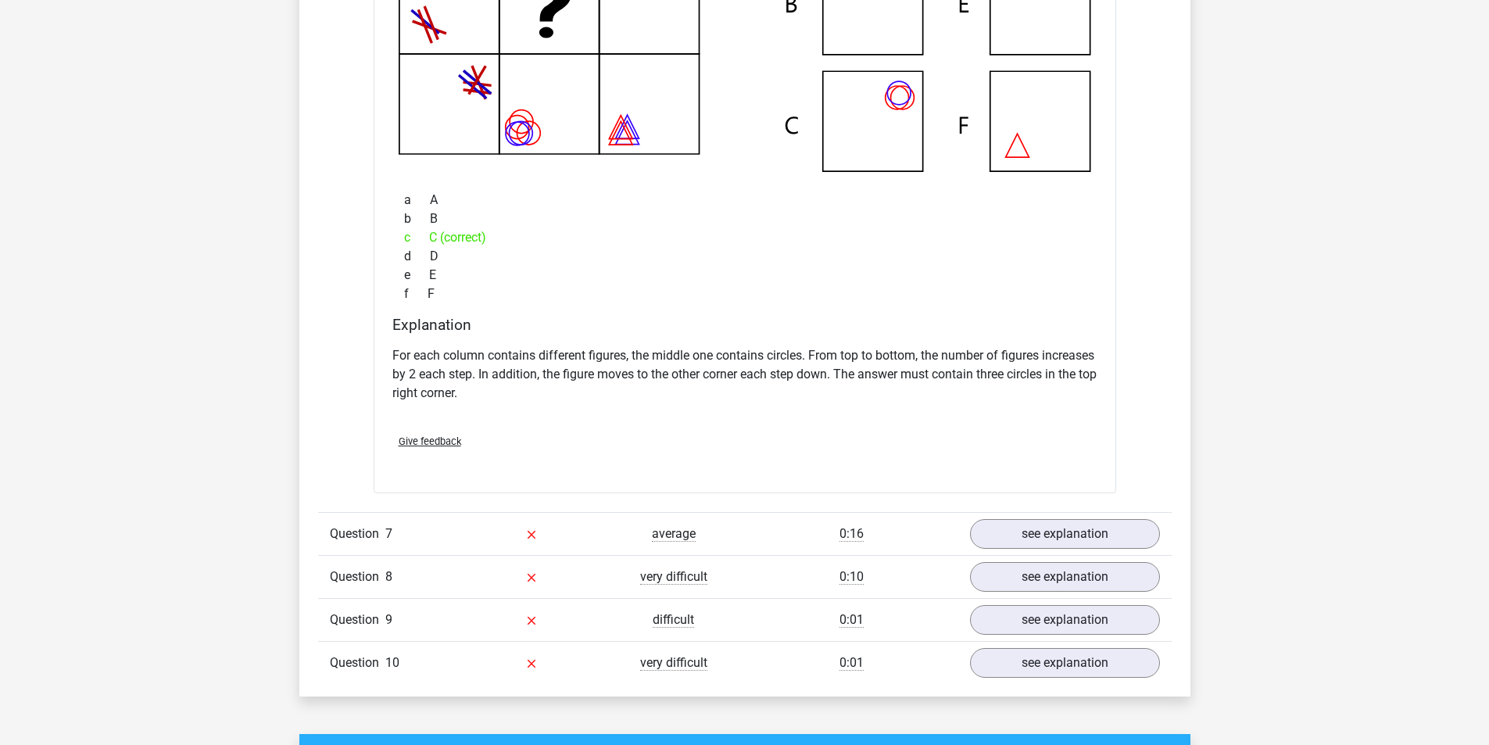
scroll to position [6954, 0]
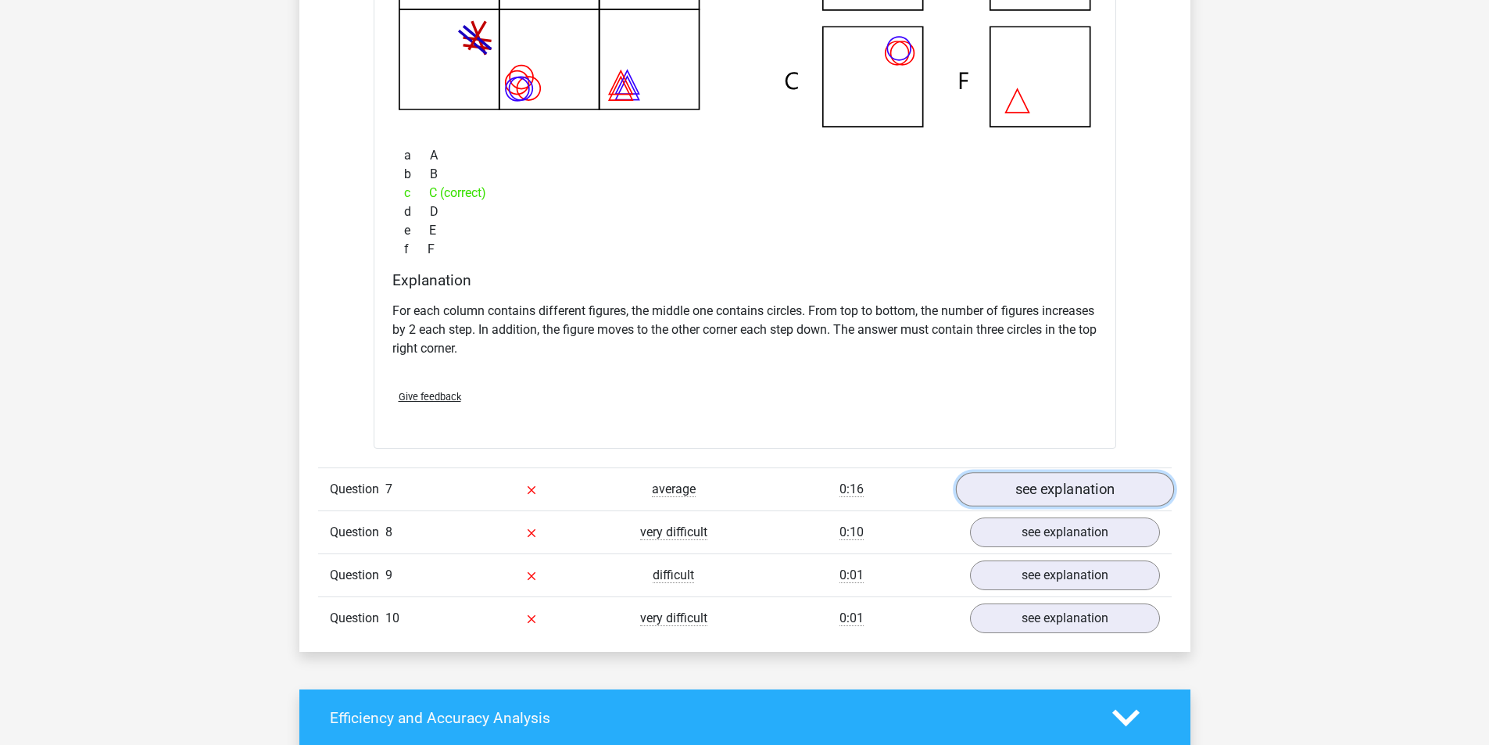
drag, startPoint x: 835, startPoint y: 392, endPoint x: 1001, endPoint y: 493, distance: 193.9
click at [1001, 493] on link "see explanation" at bounding box center [1064, 489] width 218 height 34
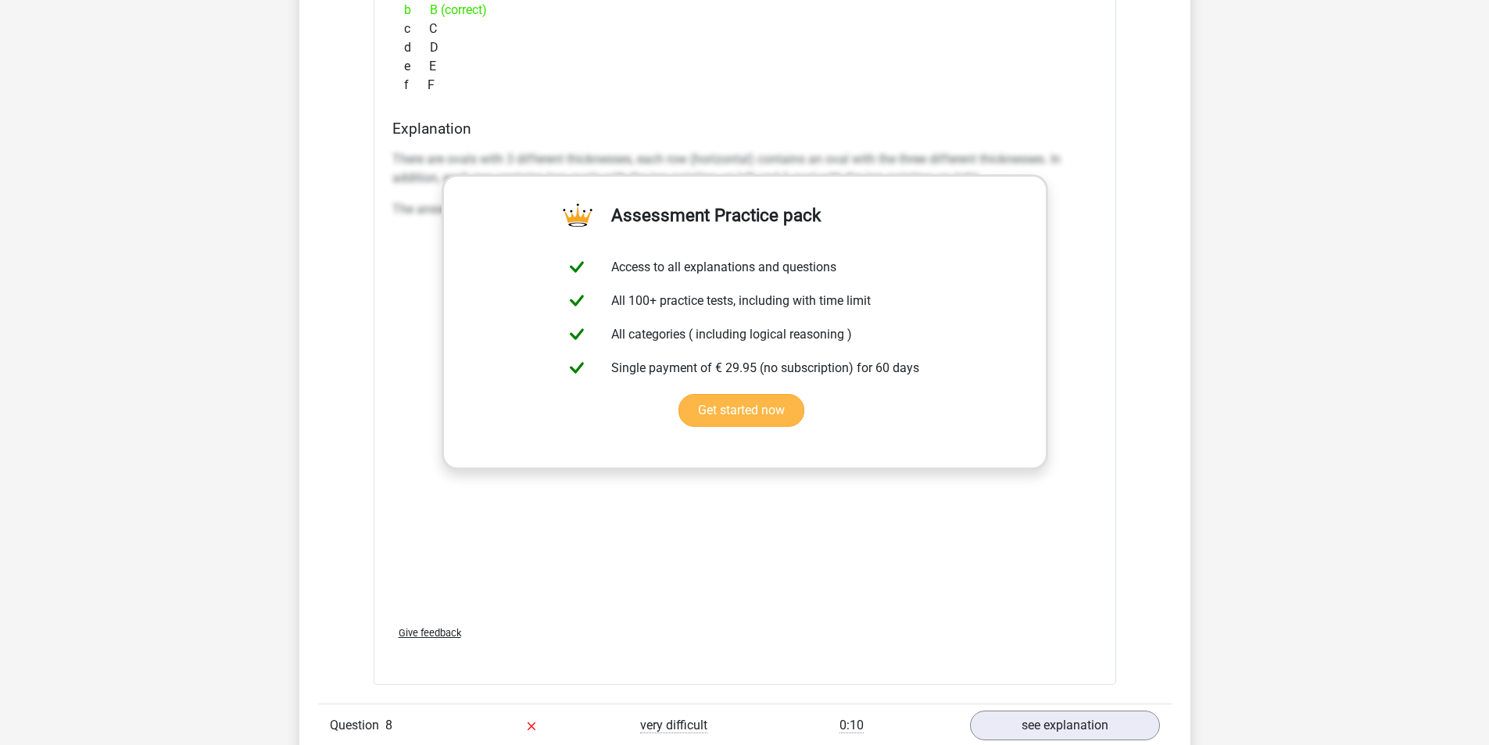
scroll to position [8048, 0]
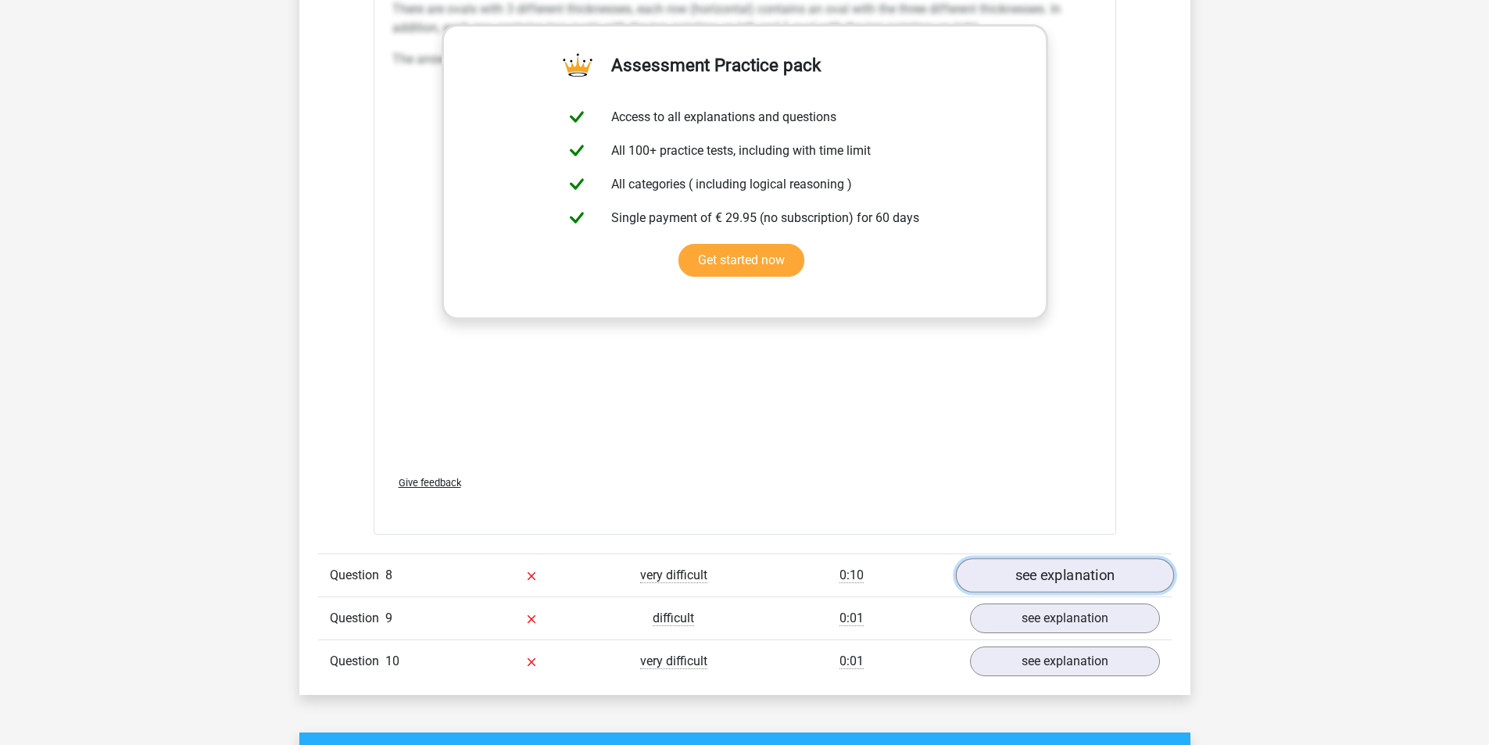
click at [1025, 571] on link "see explanation" at bounding box center [1064, 575] width 218 height 34
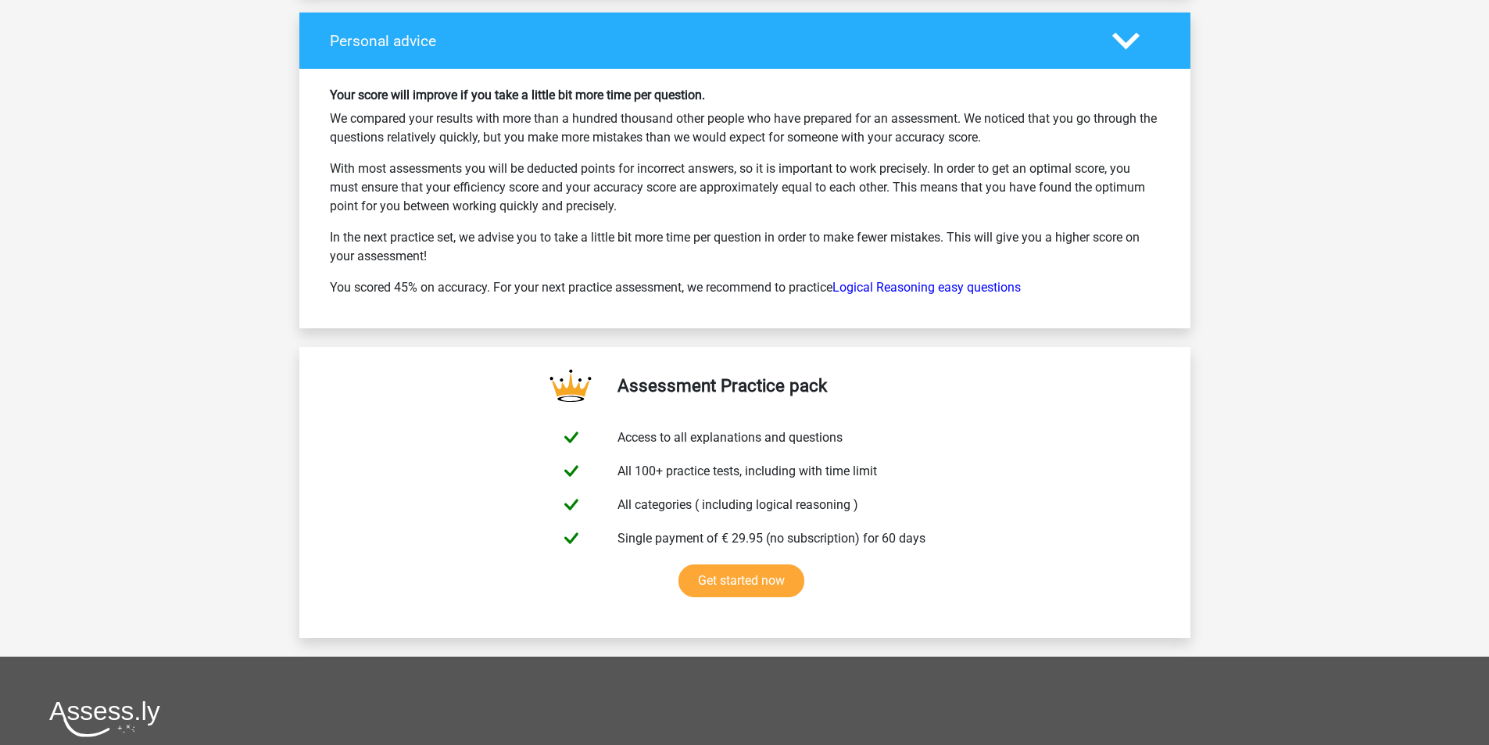
scroll to position [10080, 0]
